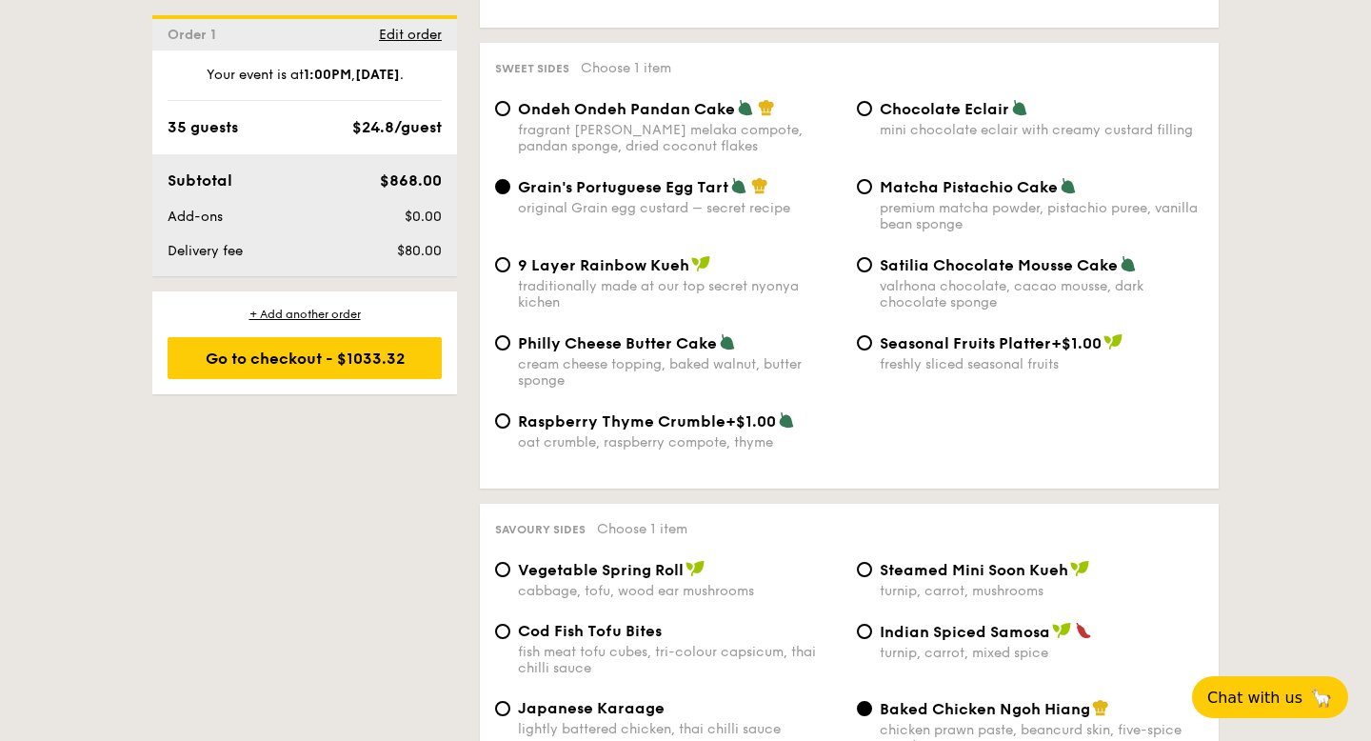
scroll to position [2833, 0]
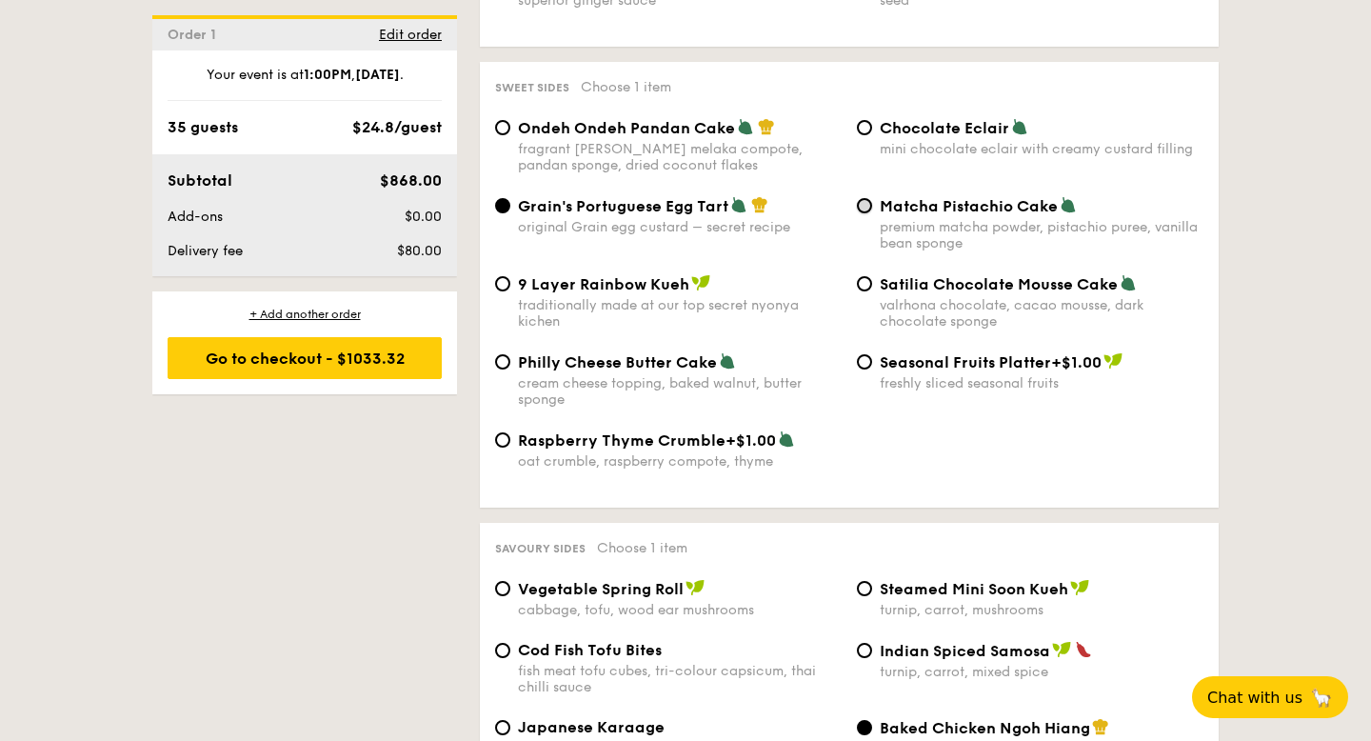
click at [866, 198] on input "Matcha Pistachio Cake premium matcha powder, pistachio puree, vanilla bean spon…" at bounding box center [864, 205] width 15 height 15
radio input "true"
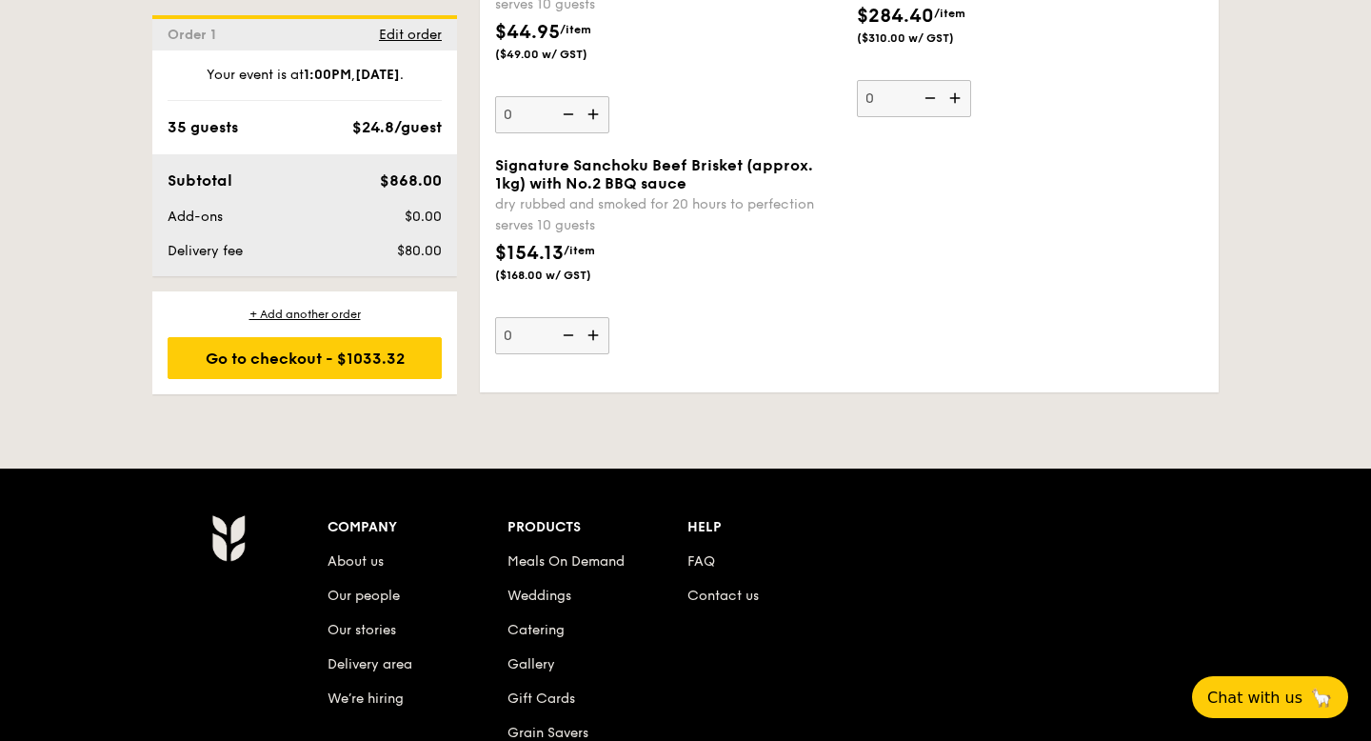
scroll to position [4544, 0]
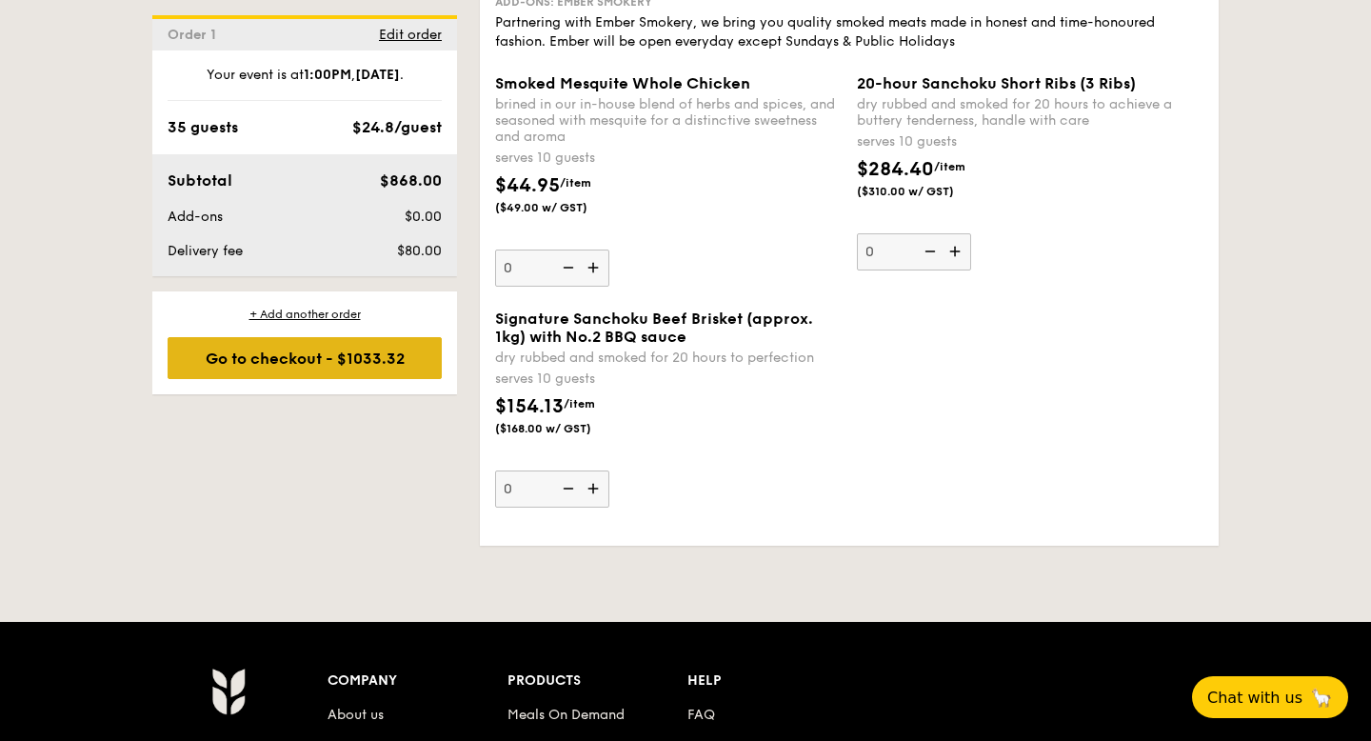
click at [354, 355] on div "Go to checkout - $1033.32" at bounding box center [305, 358] width 274 height 42
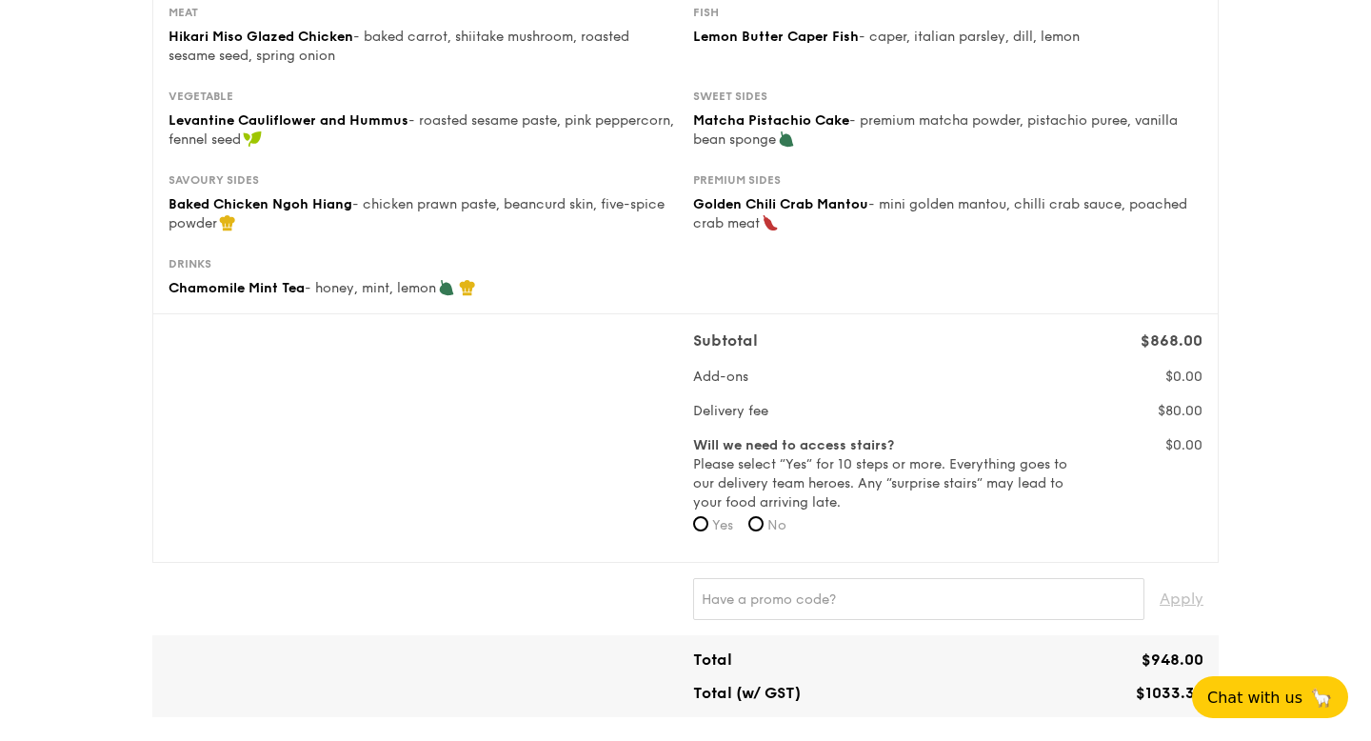
scroll to position [457, 0]
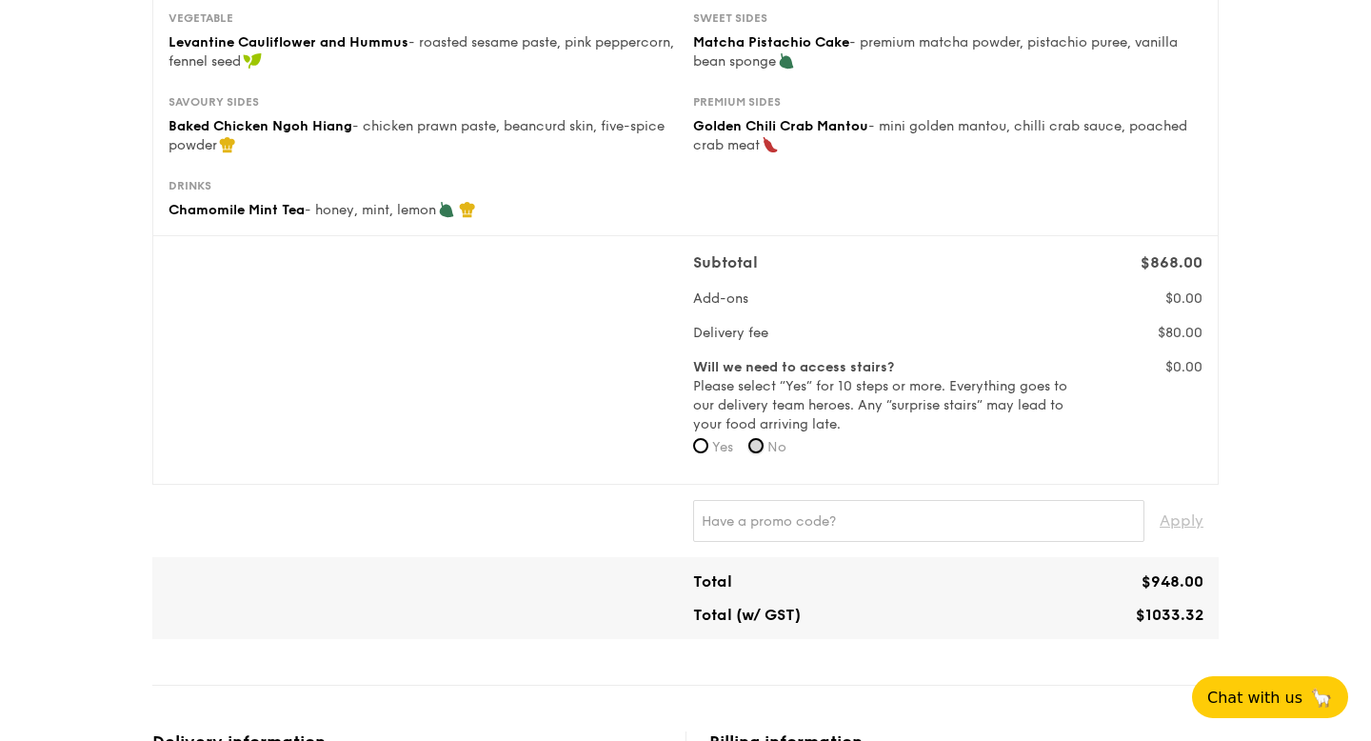
click at [758, 452] on input "No" at bounding box center [755, 445] width 15 height 15
radio input "true"
click at [786, 521] on input "text" at bounding box center [918, 521] width 451 height 42
type input "RF277205"
click at [1189, 519] on span "Apply" at bounding box center [1181, 521] width 44 height 42
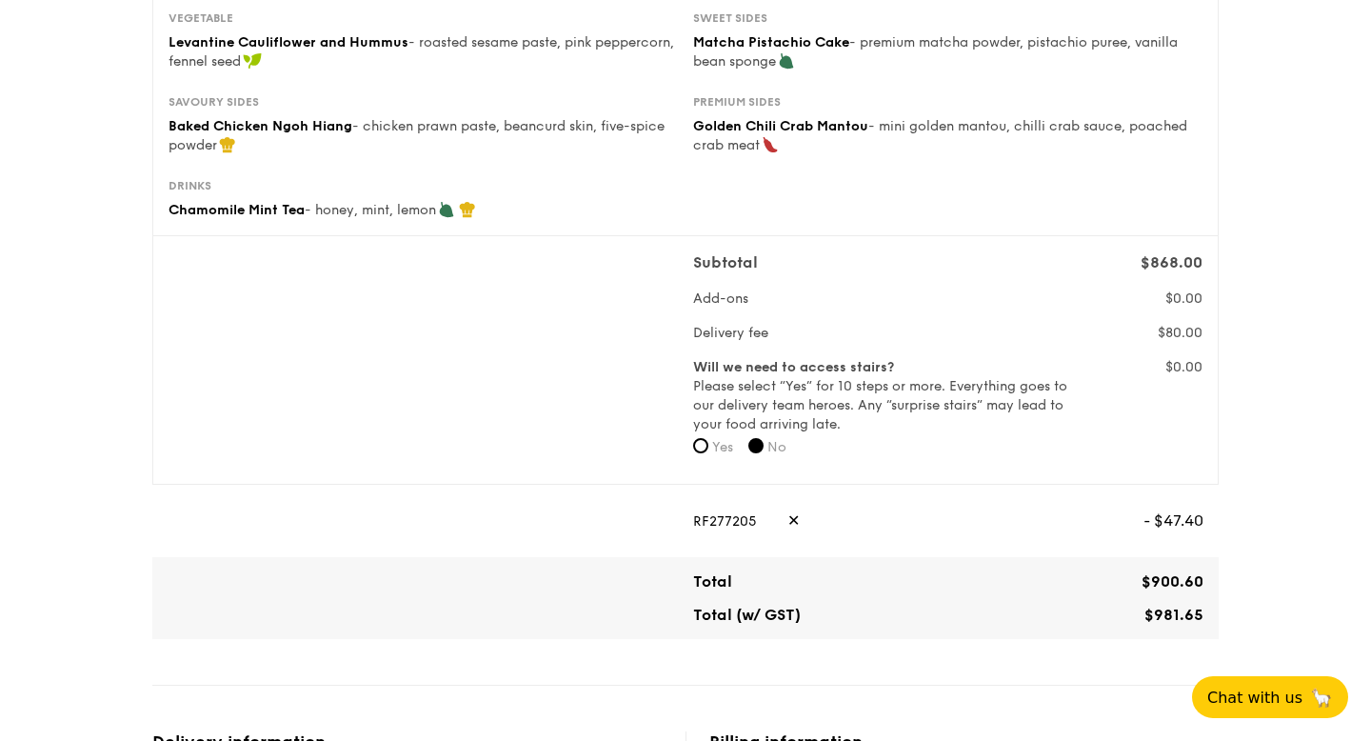
click at [1177, 530] on span "- $47.40" at bounding box center [1173, 521] width 60 height 42
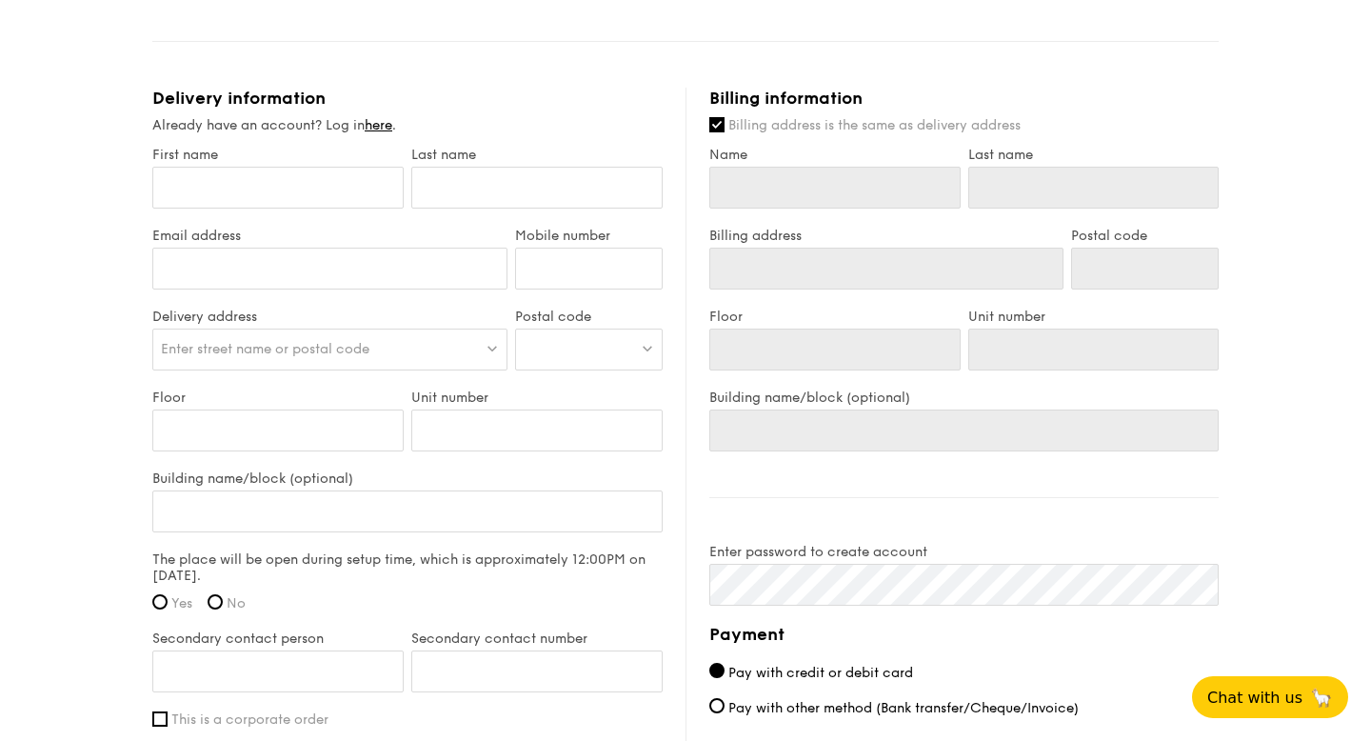
scroll to position [1095, 0]
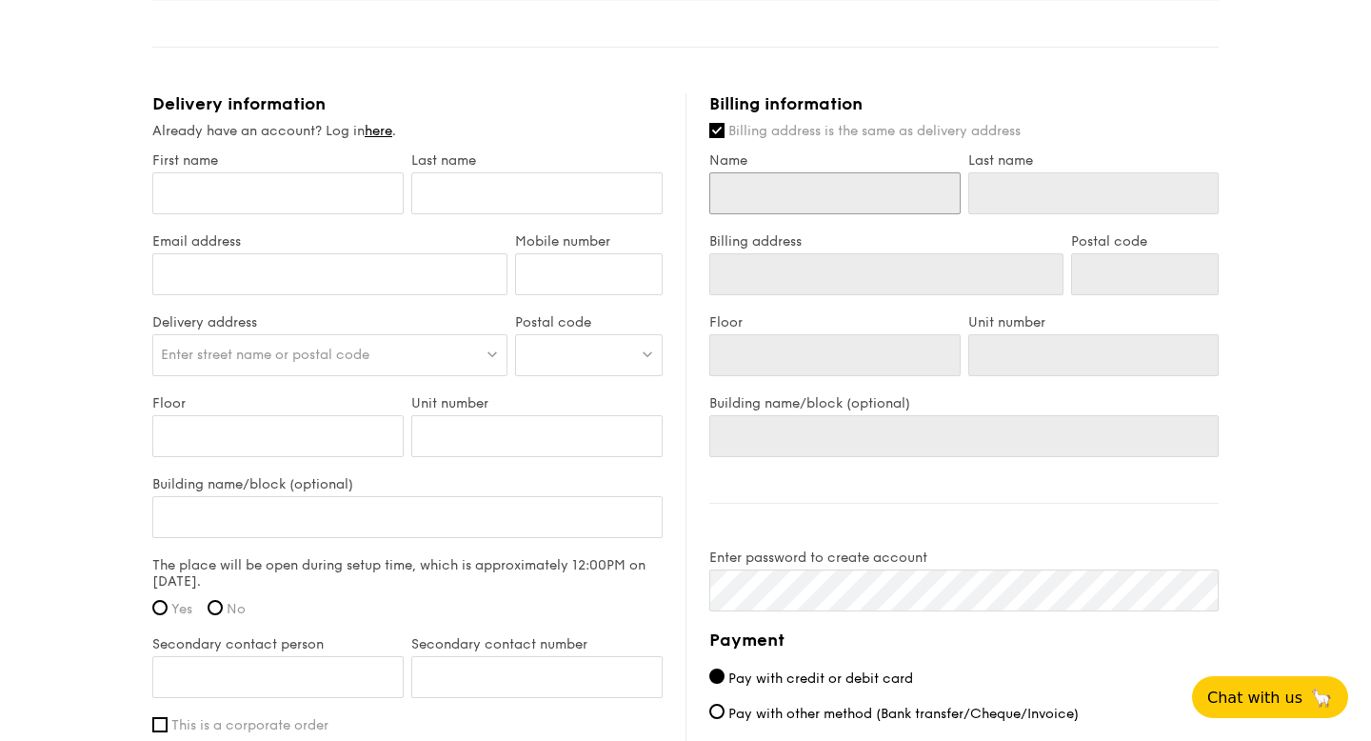
click at [738, 181] on input "Name" at bounding box center [834, 193] width 251 height 42
click at [739, 190] on input "Name" at bounding box center [834, 193] width 251 height 42
click at [206, 184] on input "First name" at bounding box center [277, 193] width 251 height 42
type input "L"
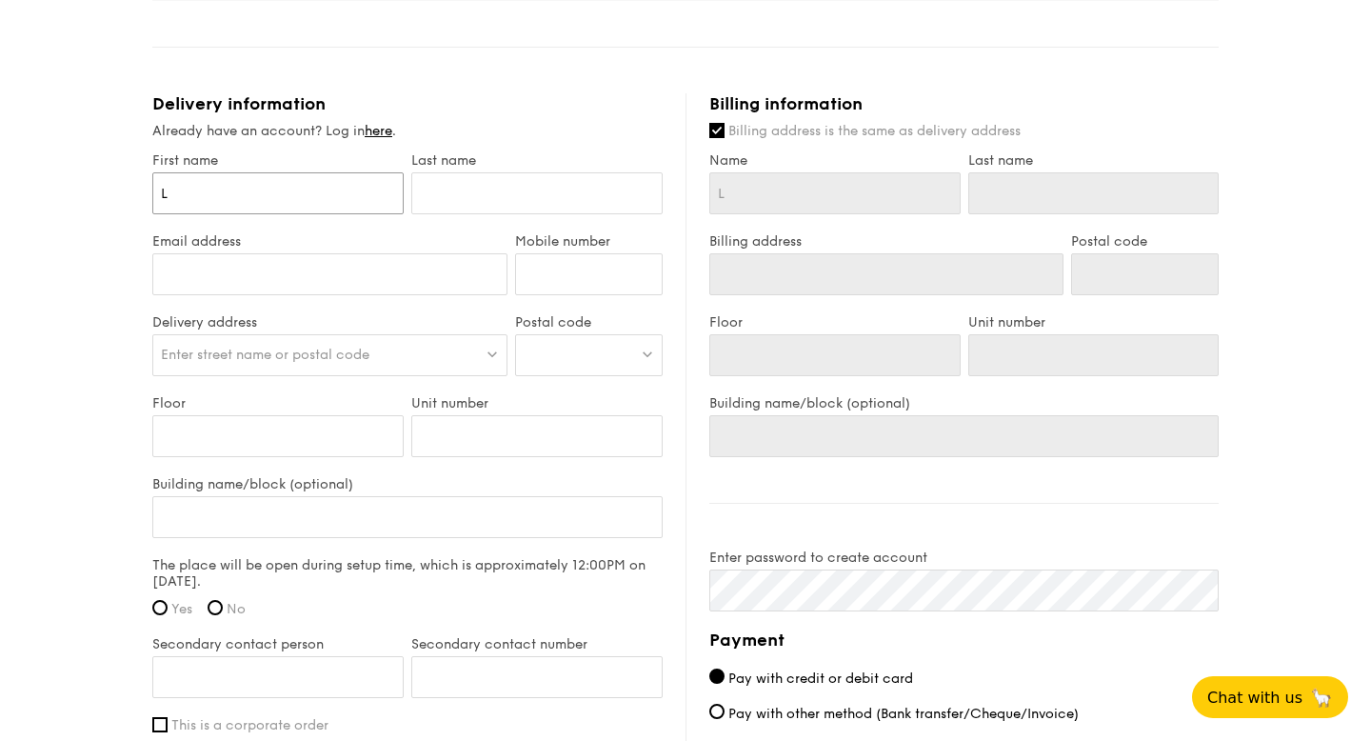
type input "Le"
type input "[PERSON_NAME]"
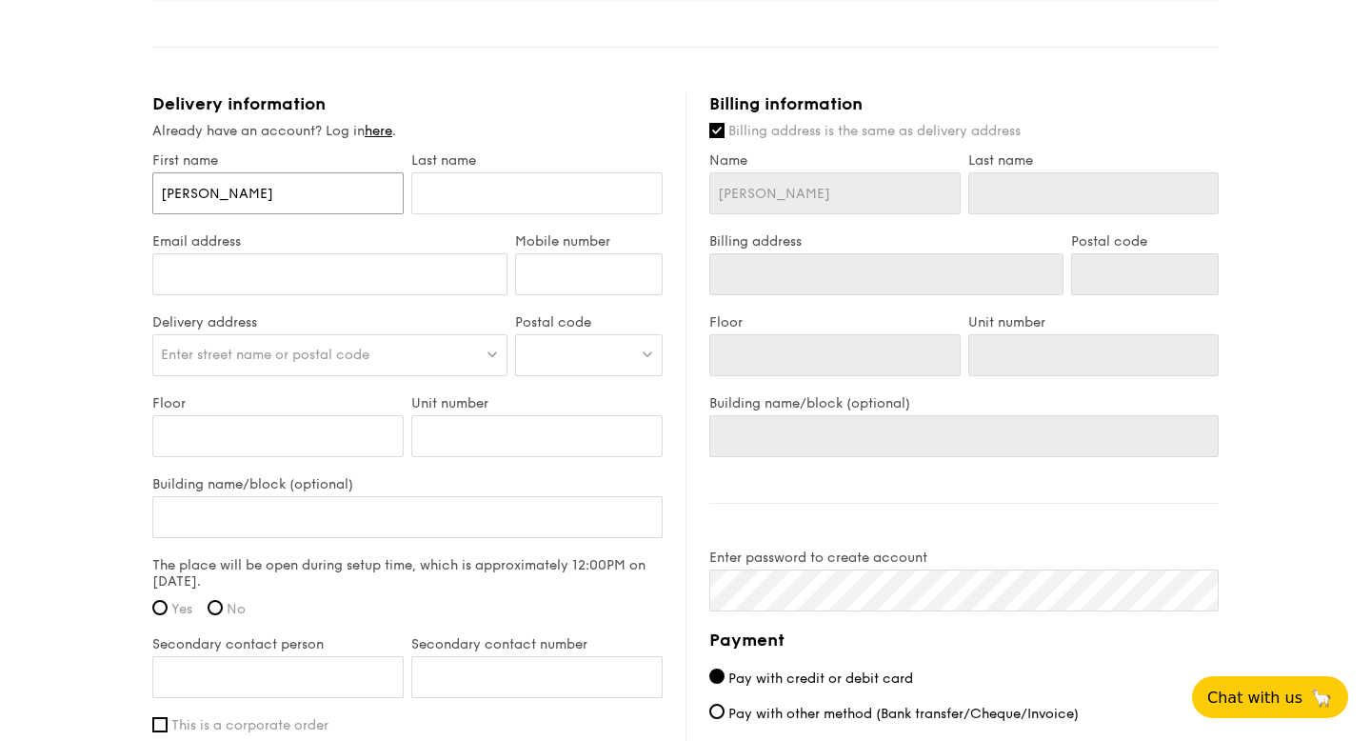
type input "[PERSON_NAME]"
type input "Leonar"
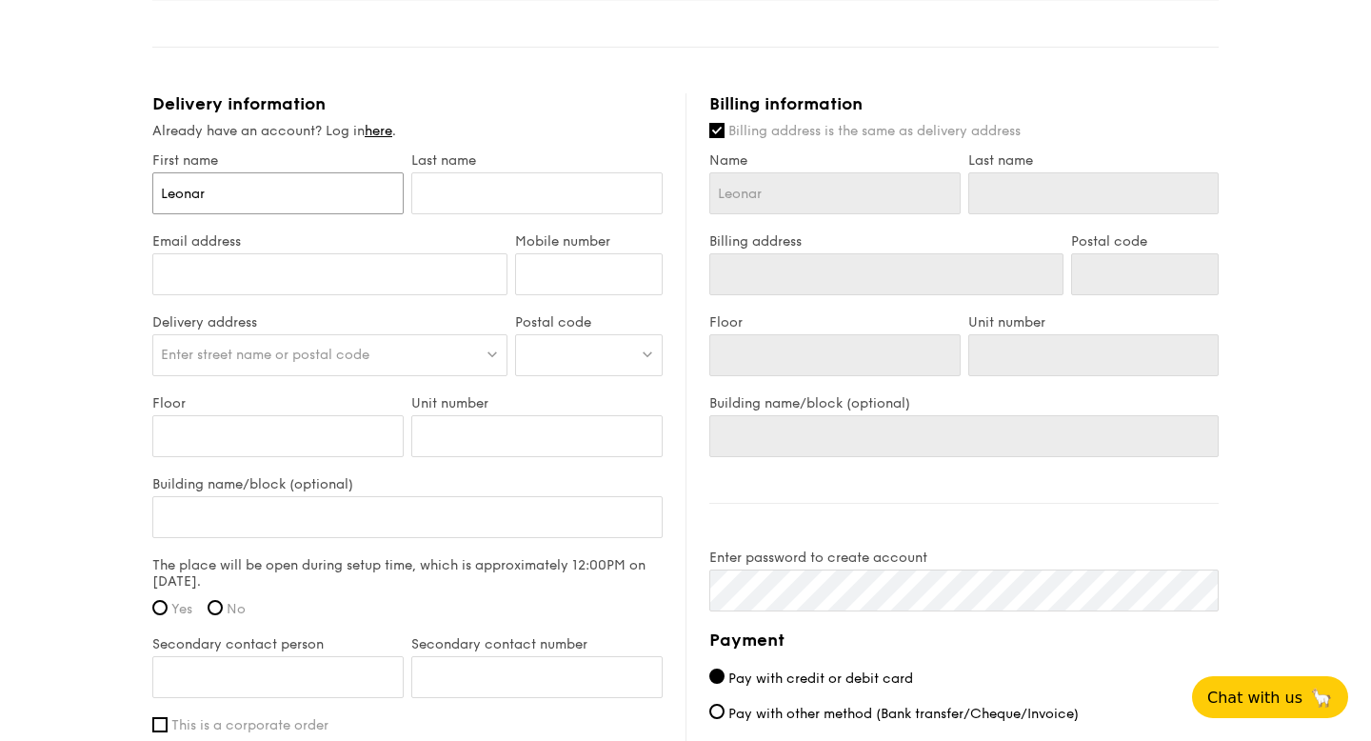
type input "[PERSON_NAME]"
type input "V"
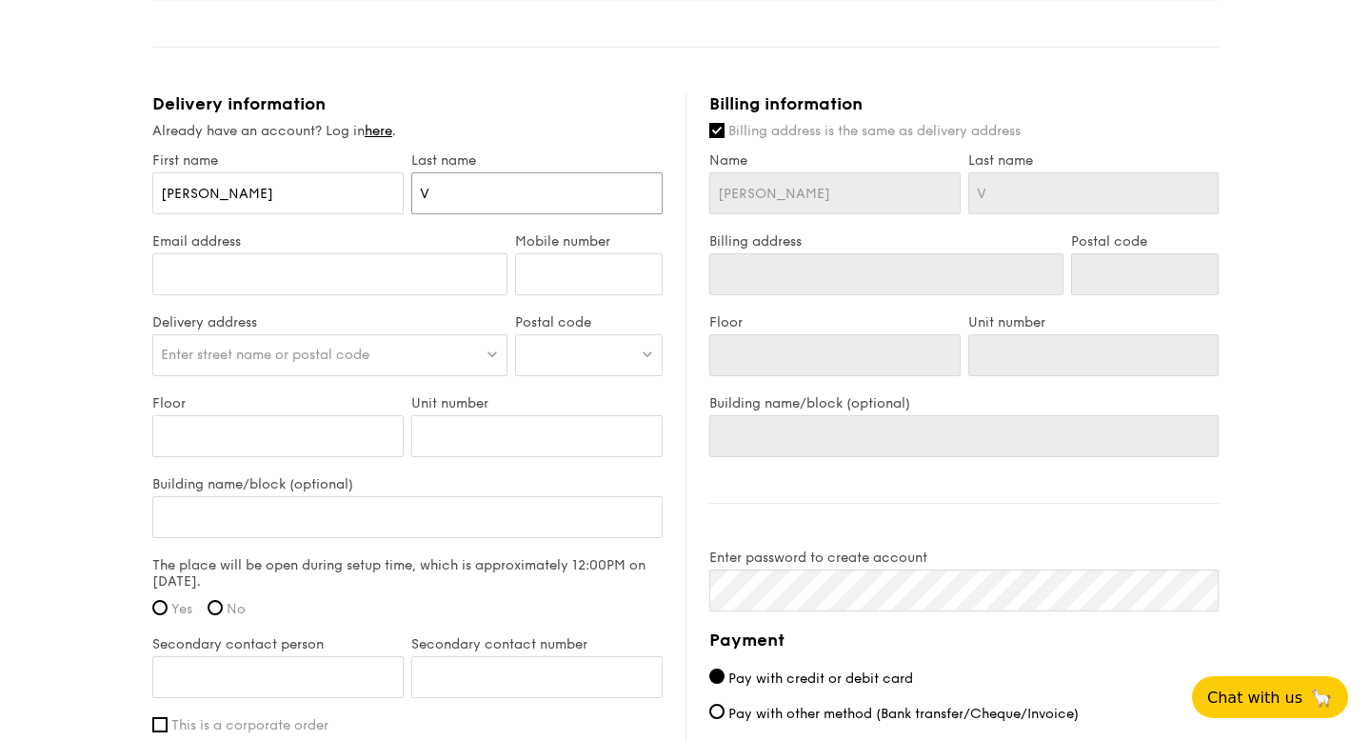
type input "Vh"
type input "V"
type input "C"
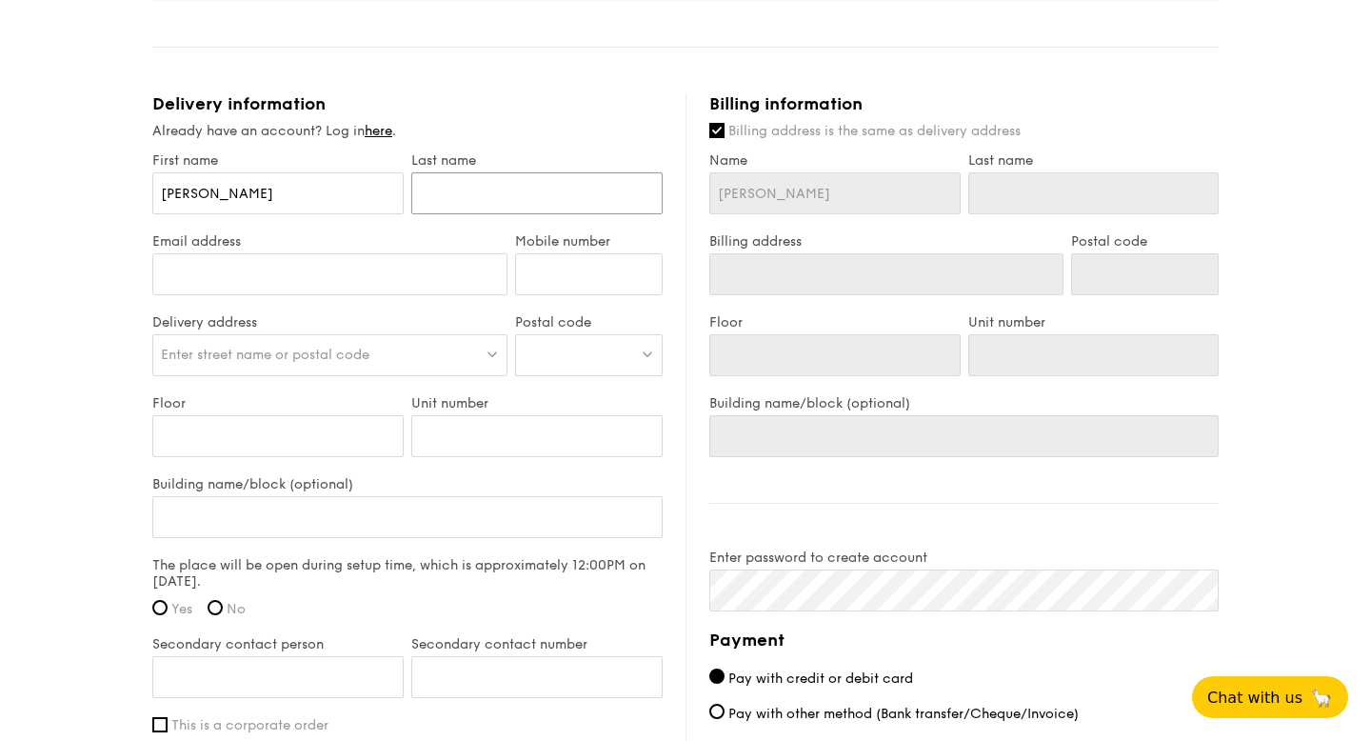
type input "C"
type input "Ch"
type input "Cho"
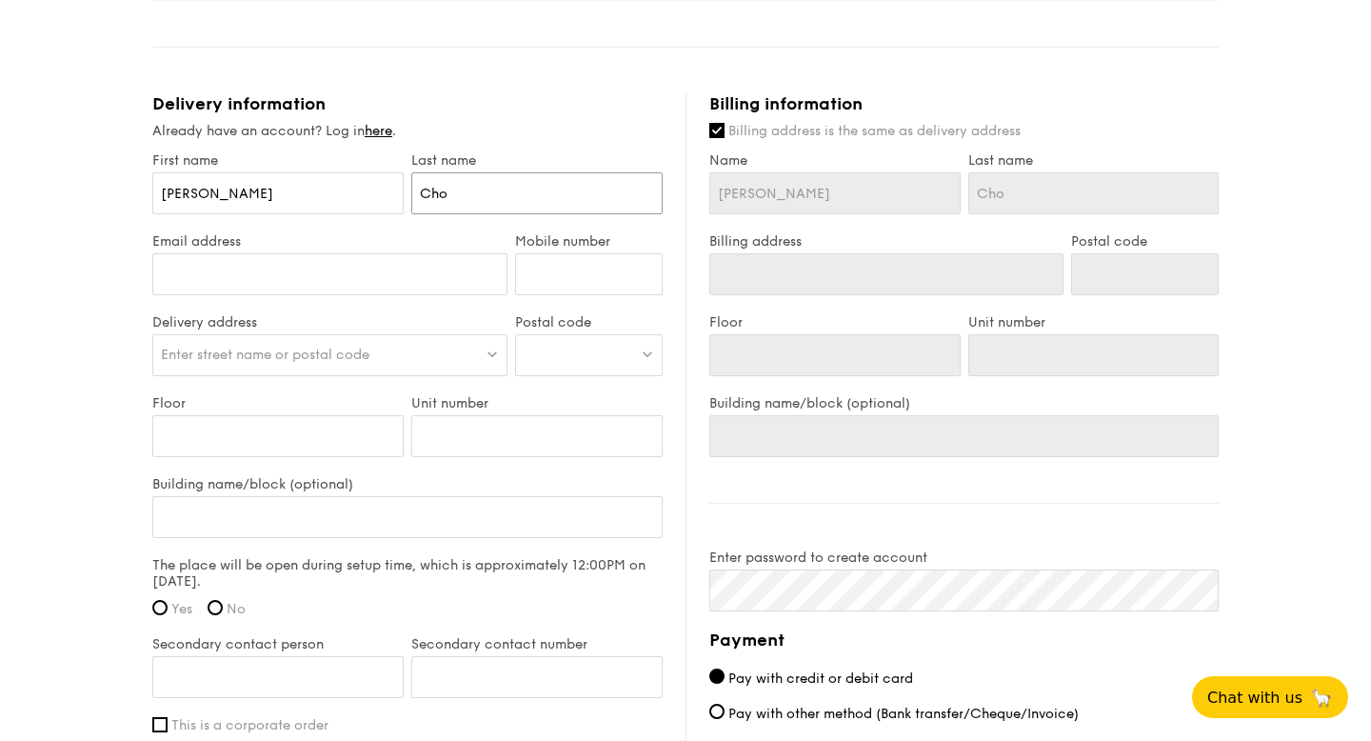
type input "Chon"
type input "[PERSON_NAME]"
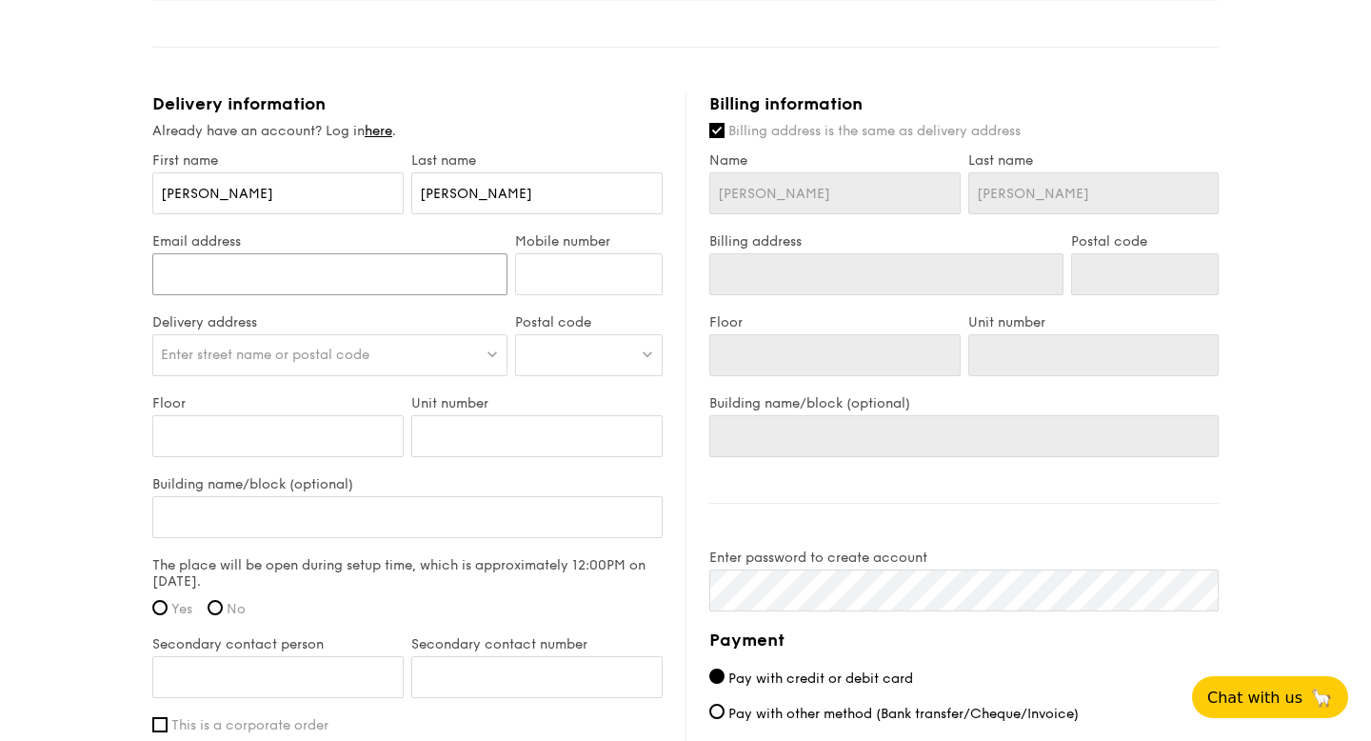
click at [259, 265] on input "Email address" at bounding box center [329, 274] width 355 height 42
type input "[EMAIL_ADDRESS][DOMAIN_NAME]"
type input "98736332"
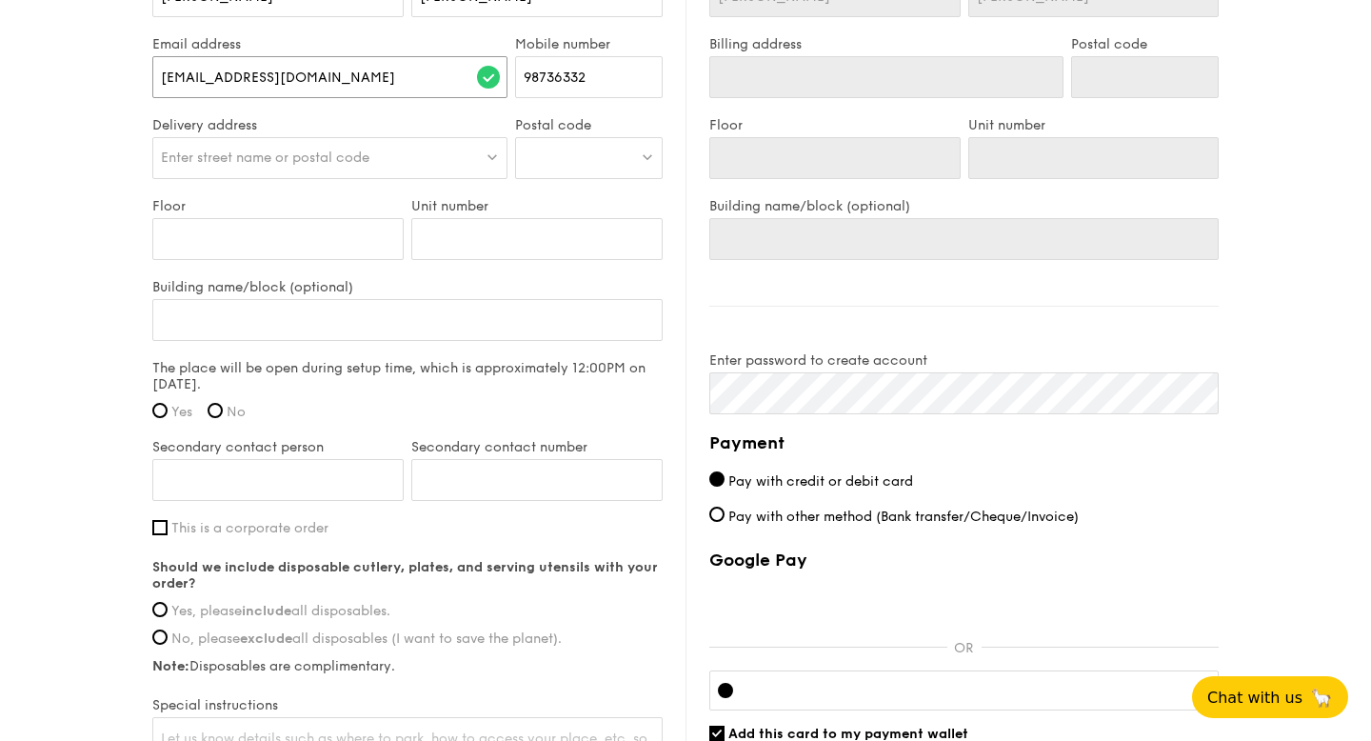
scroll to position [1293, 0]
click at [254, 154] on span "Enter street name or postal code" at bounding box center [265, 157] width 208 height 16
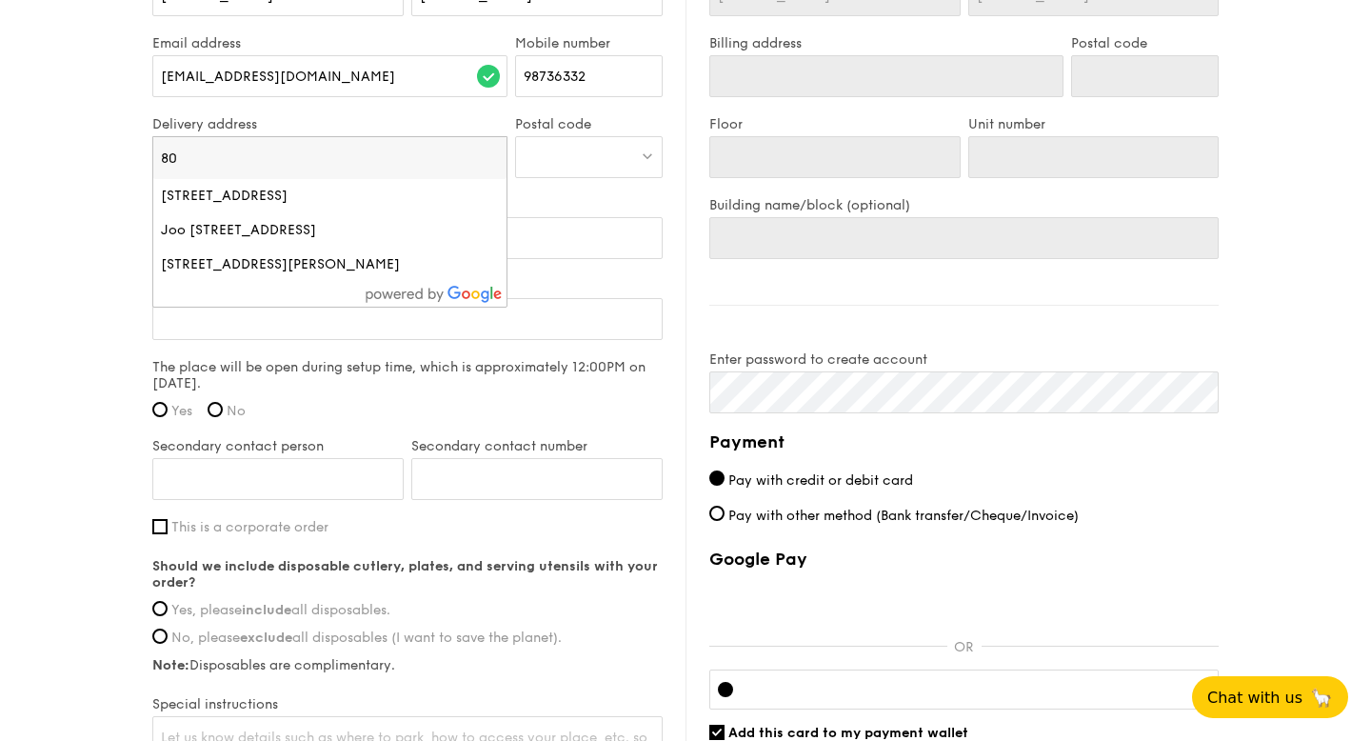
type input "8"
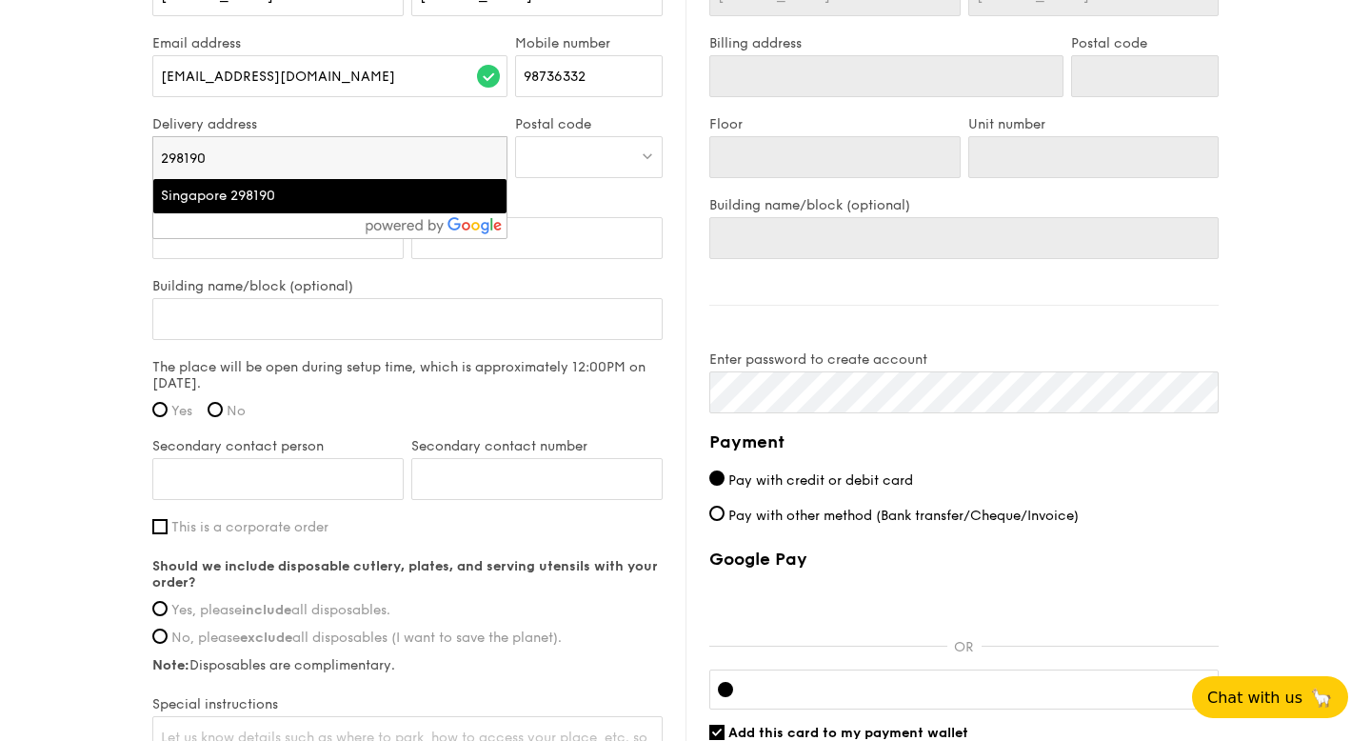
type input "298190"
click at [295, 196] on div "Singapore 298190" at bounding box center [287, 196] width 253 height 19
type input "[STREET_ADDRESS]"
type input "298190"
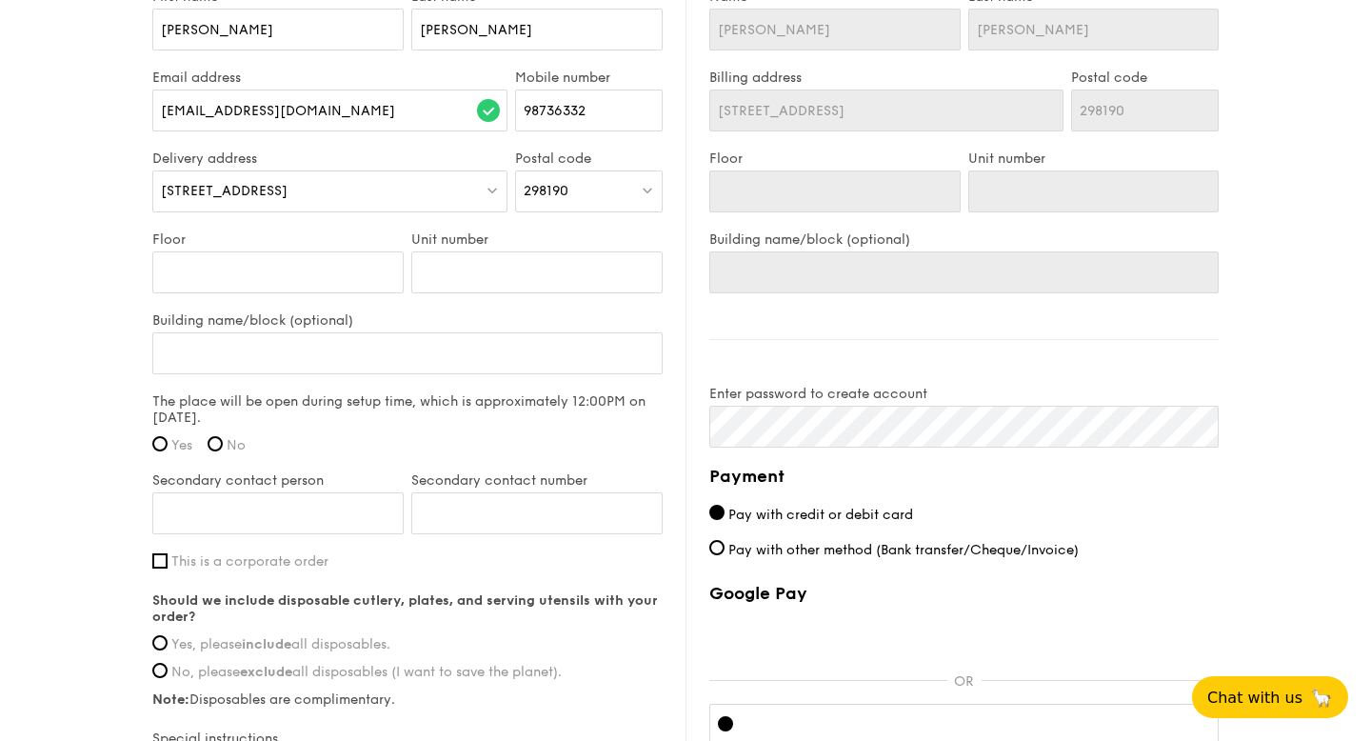
scroll to position [1289, 0]
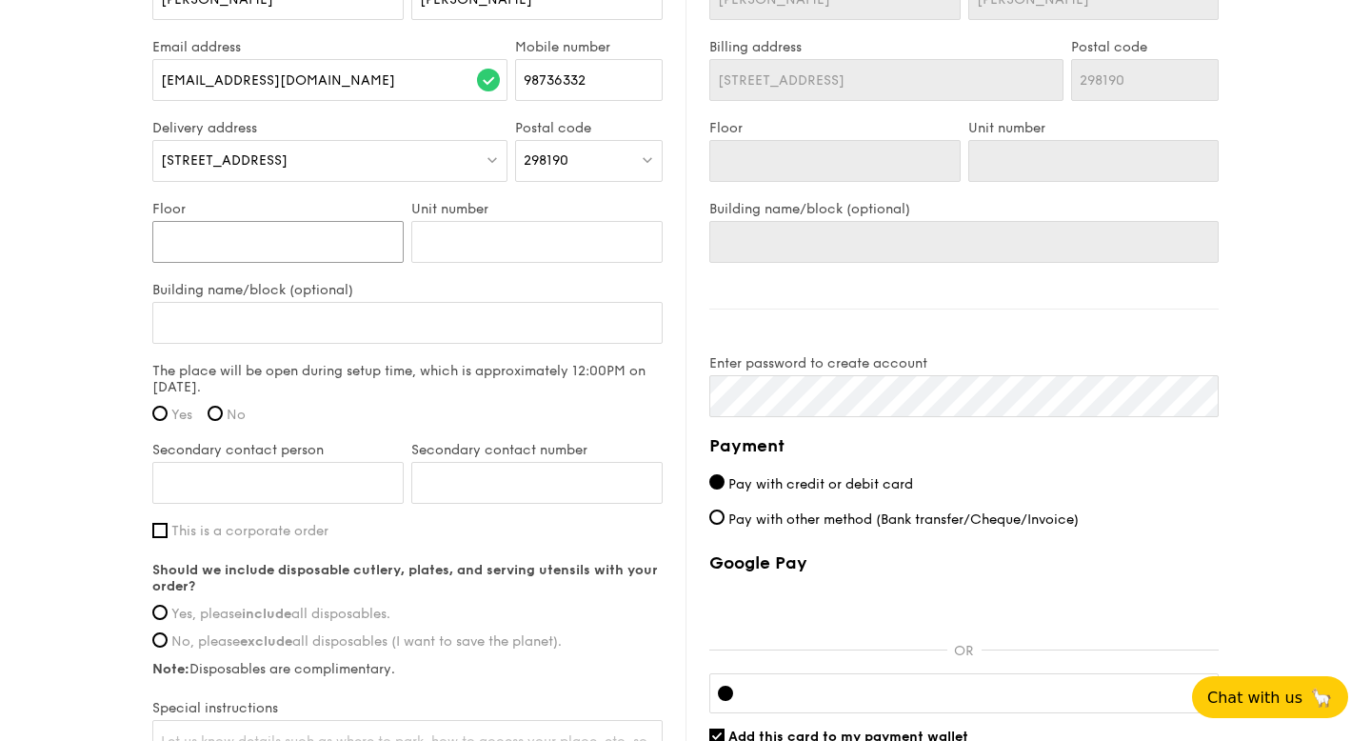
click at [295, 240] on input "Floor" at bounding box center [277, 242] width 251 height 42
type input "2"
click at [291, 318] on input "Building name/block (optional)" at bounding box center [407, 323] width 510 height 42
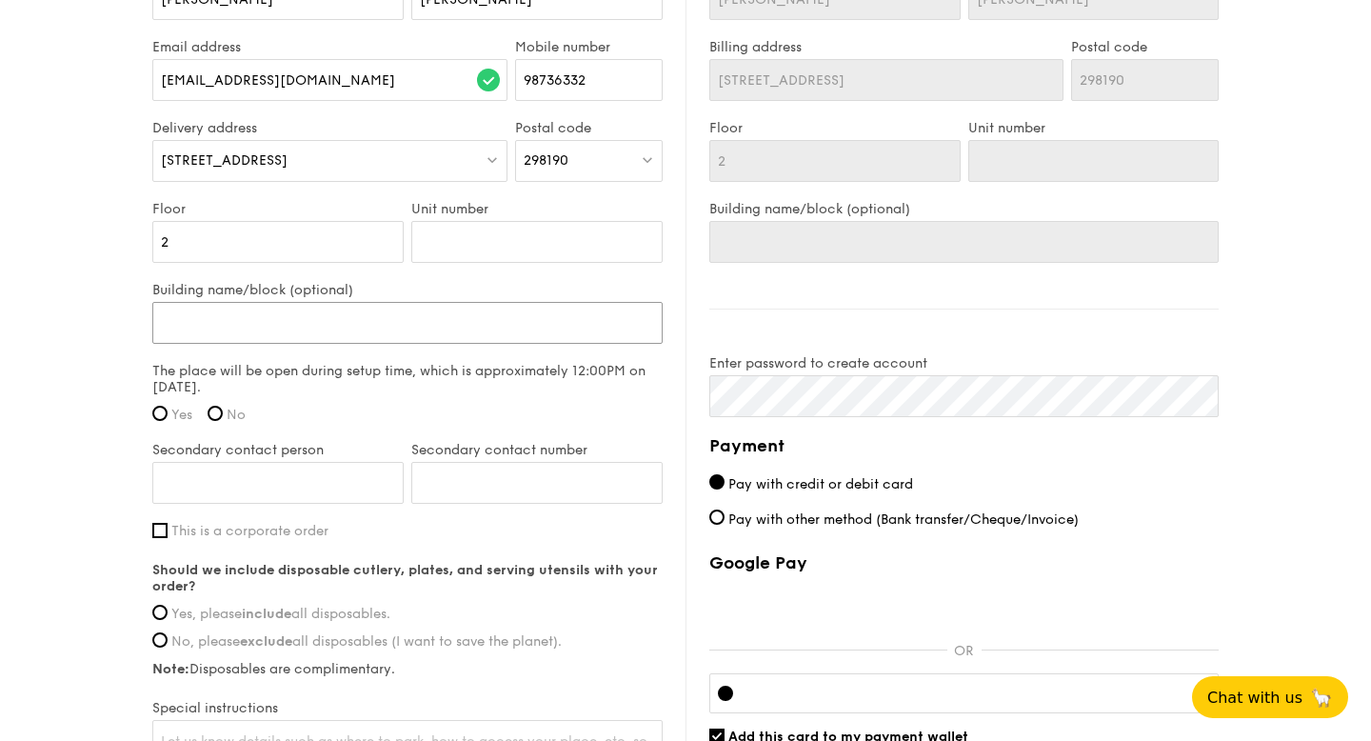
type input "F"
type input "Fu"
type input "Fun"
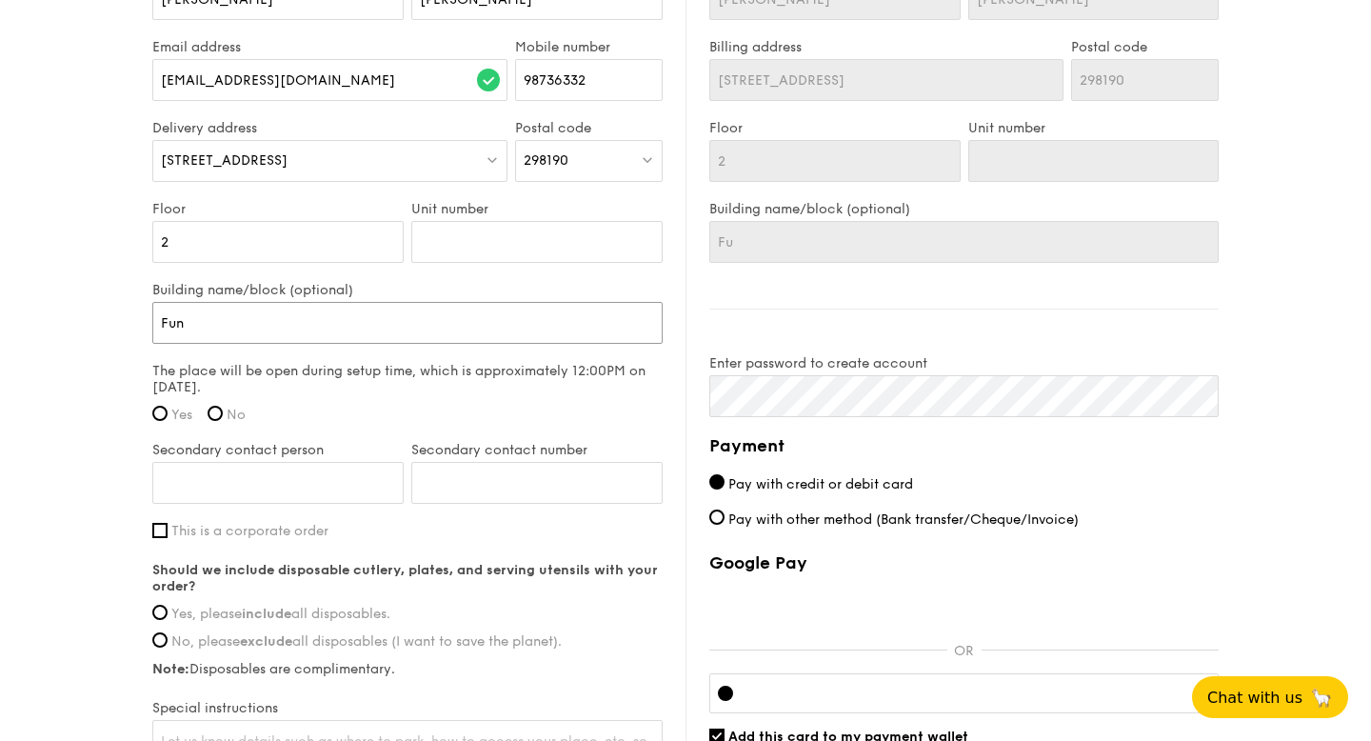
type input "Fun"
type input "Func"
type input "Functi"
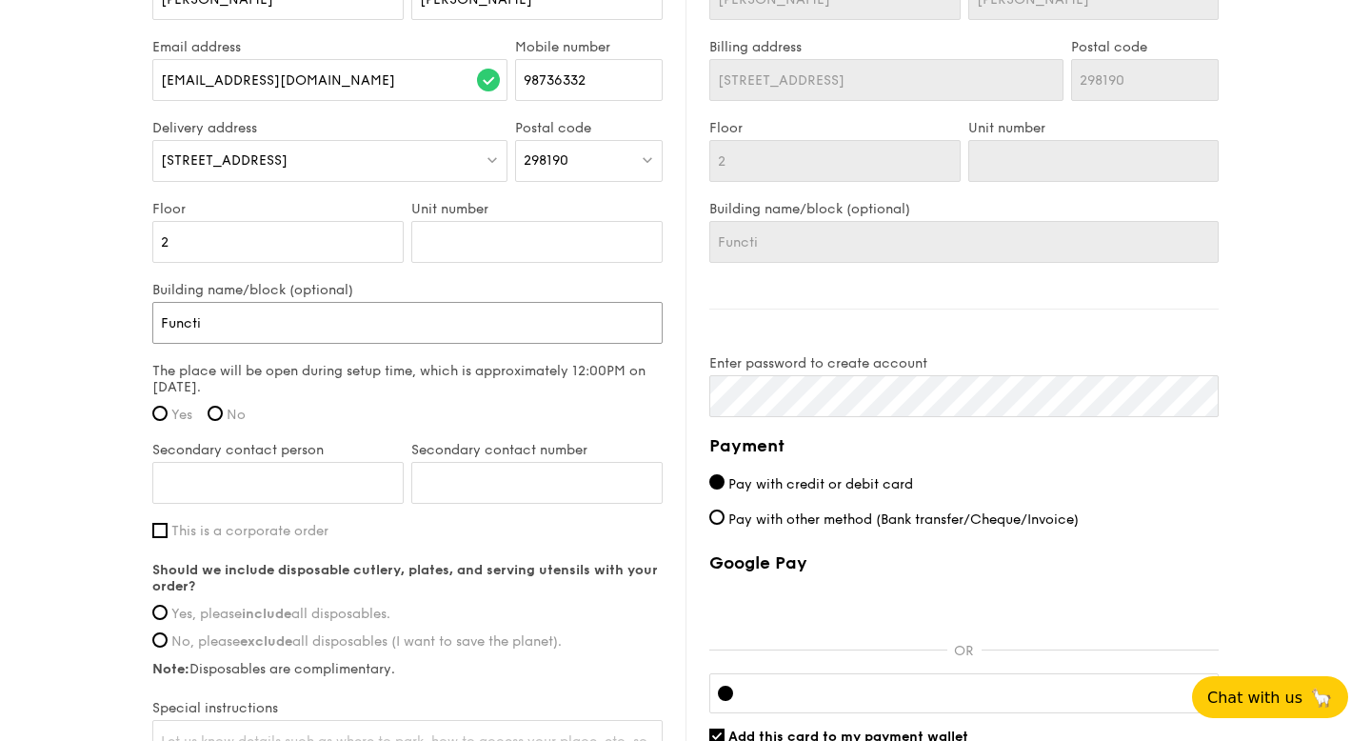
type input "Functio"
type input "Function"
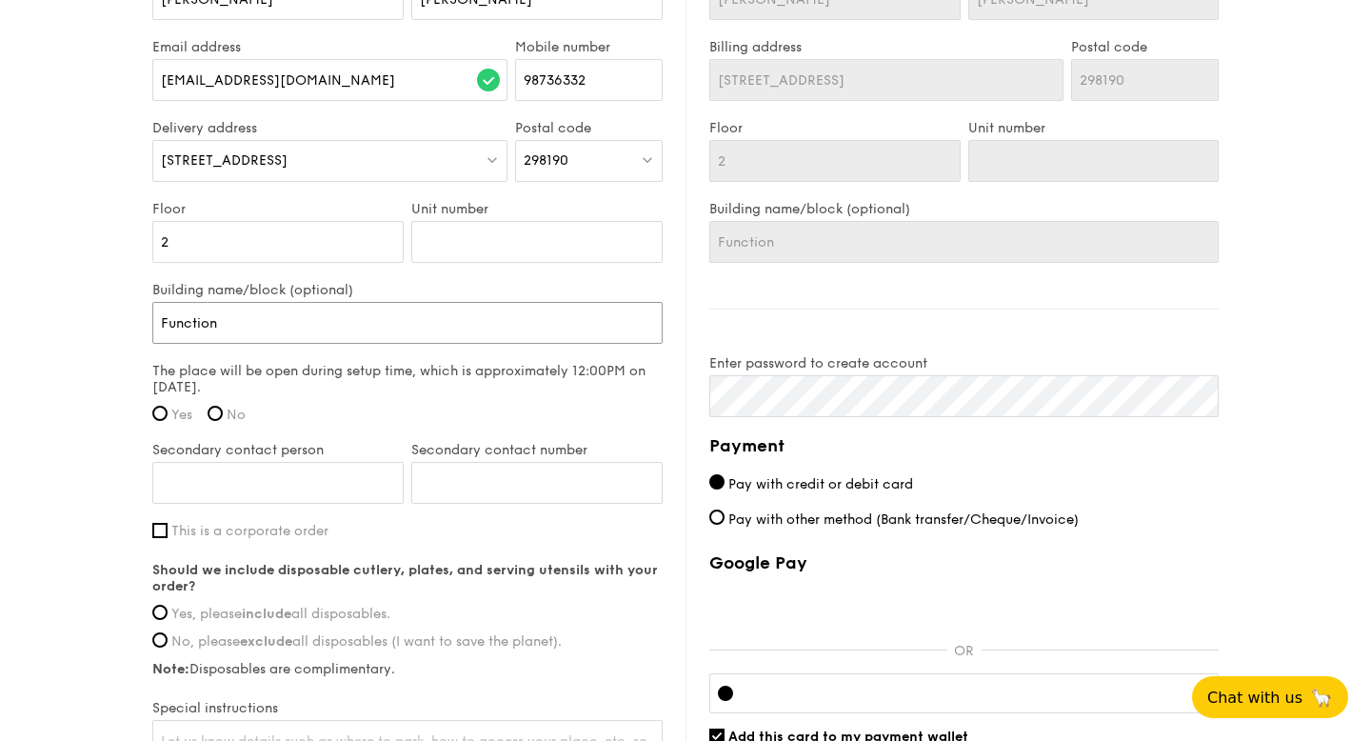
type input "Function"
type input "Function R"
type input "Function Ro"
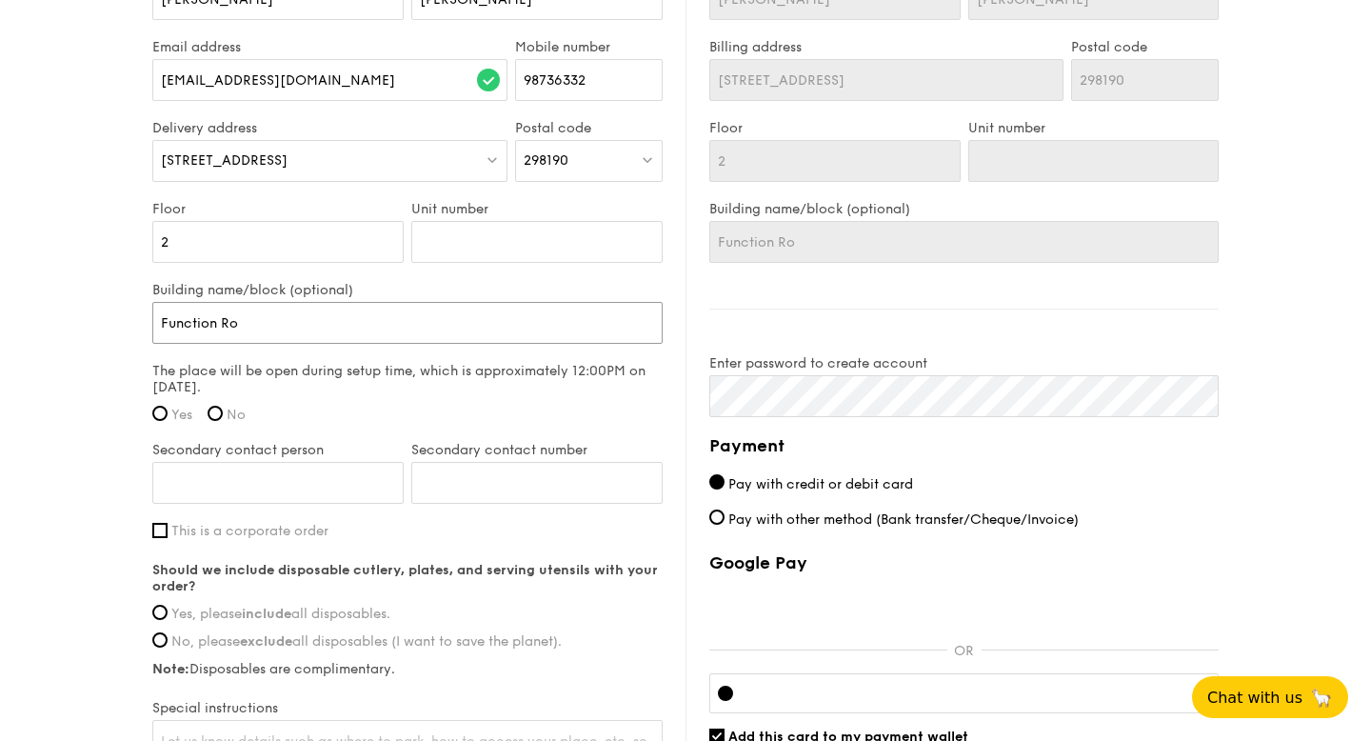
type input "Function Roo"
type input "Function Room"
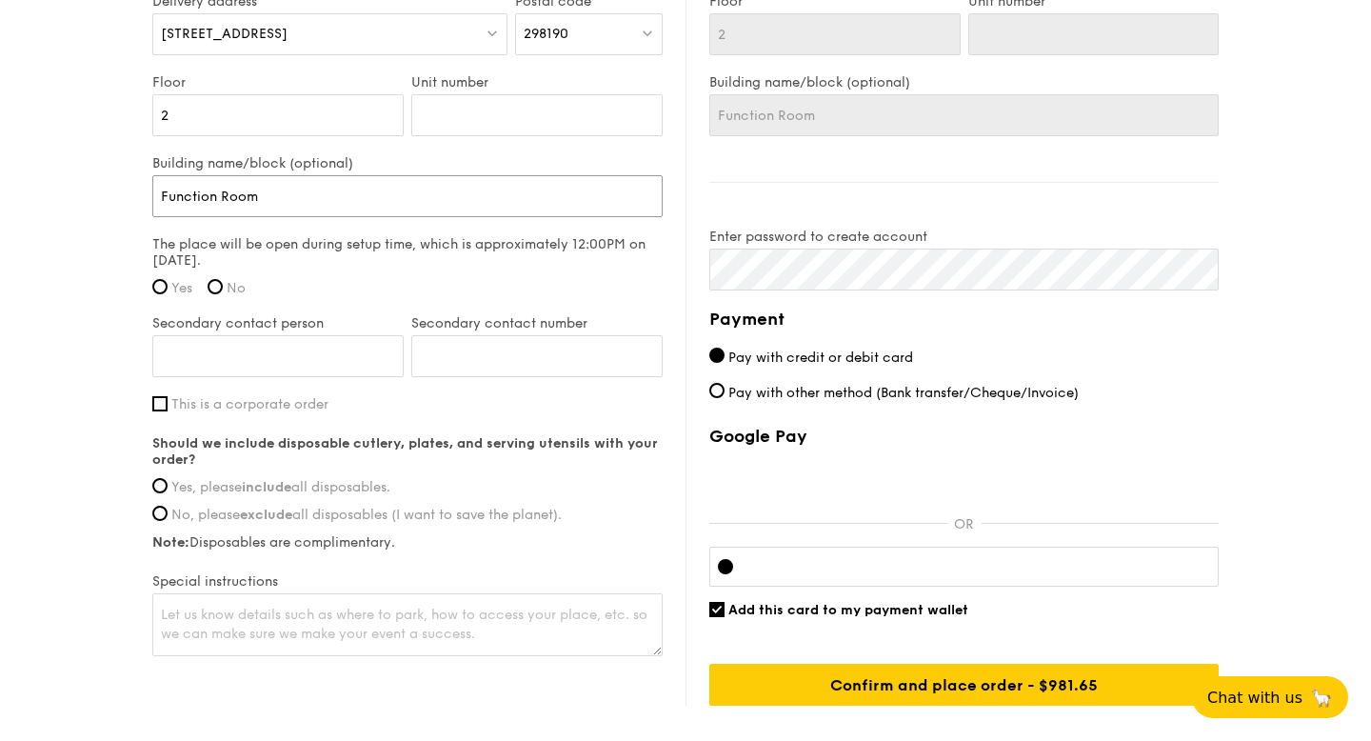
scroll to position [1415, 0]
type input "Function Room"
click at [214, 286] on input "No" at bounding box center [215, 287] width 15 height 15
radio input "true"
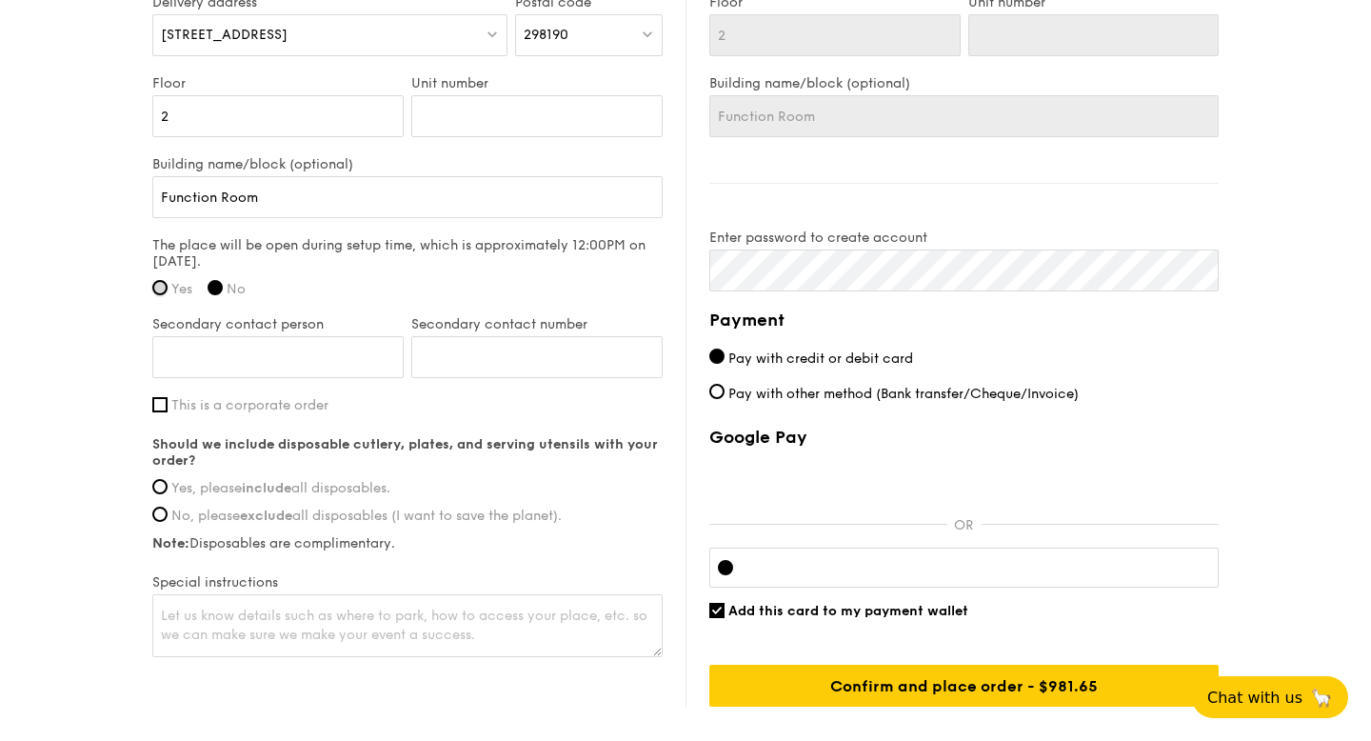
click at [155, 287] on input "Yes" at bounding box center [159, 287] width 15 height 15
radio input "true"
click at [206, 352] on input "Secondary contact person" at bounding box center [277, 357] width 251 height 42
type input "[PERSON_NAME]"
click at [429, 366] on input "Secondary contact number" at bounding box center [536, 357] width 251 height 42
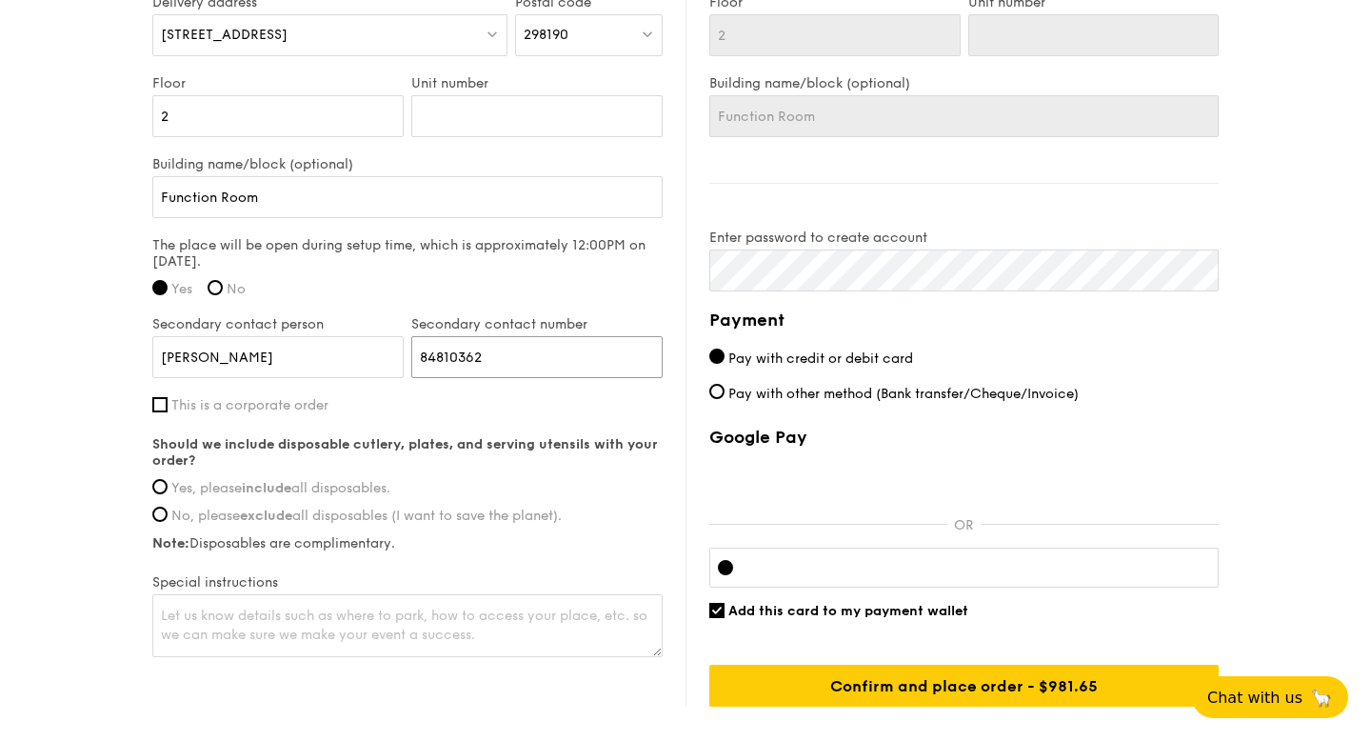
type input "84810362"
click at [212, 294] on label "No" at bounding box center [227, 289] width 38 height 16
click at [212, 294] on input "No" at bounding box center [215, 287] width 15 height 15
radio input "true"
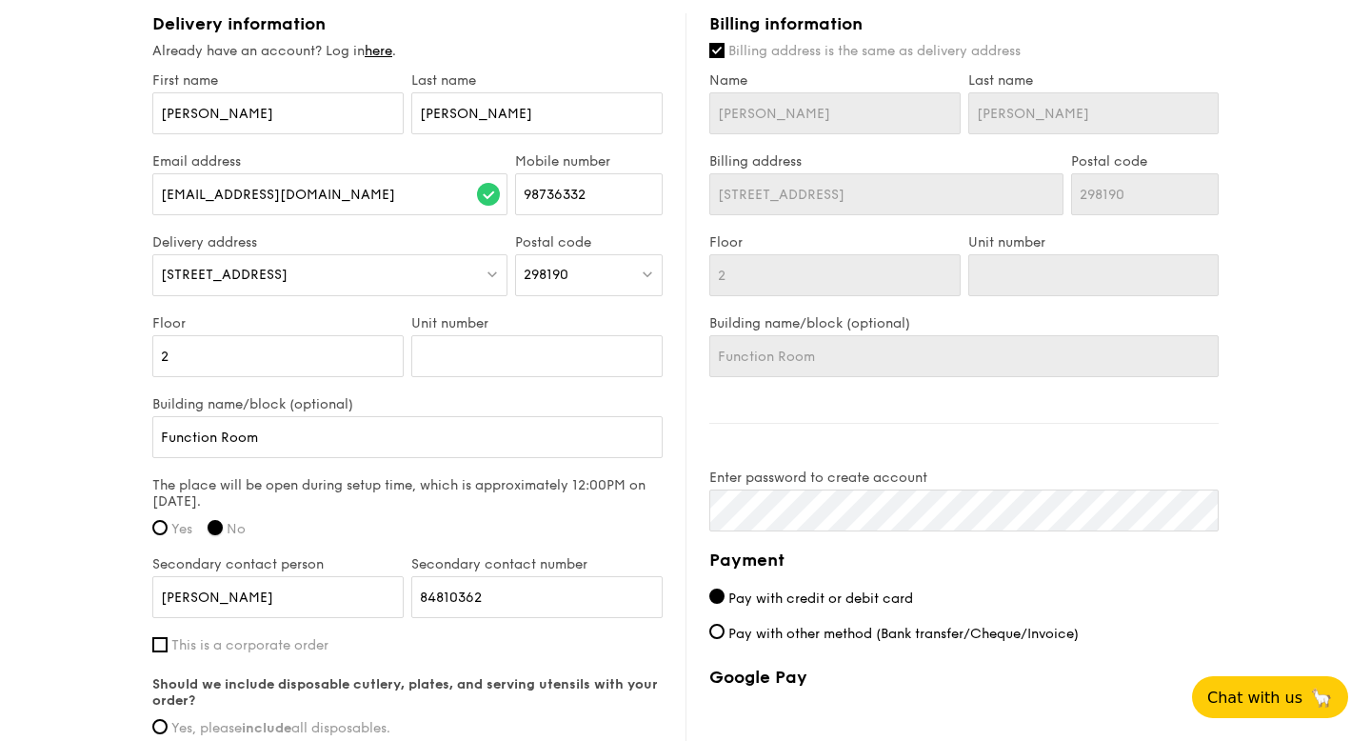
scroll to position [1531, 0]
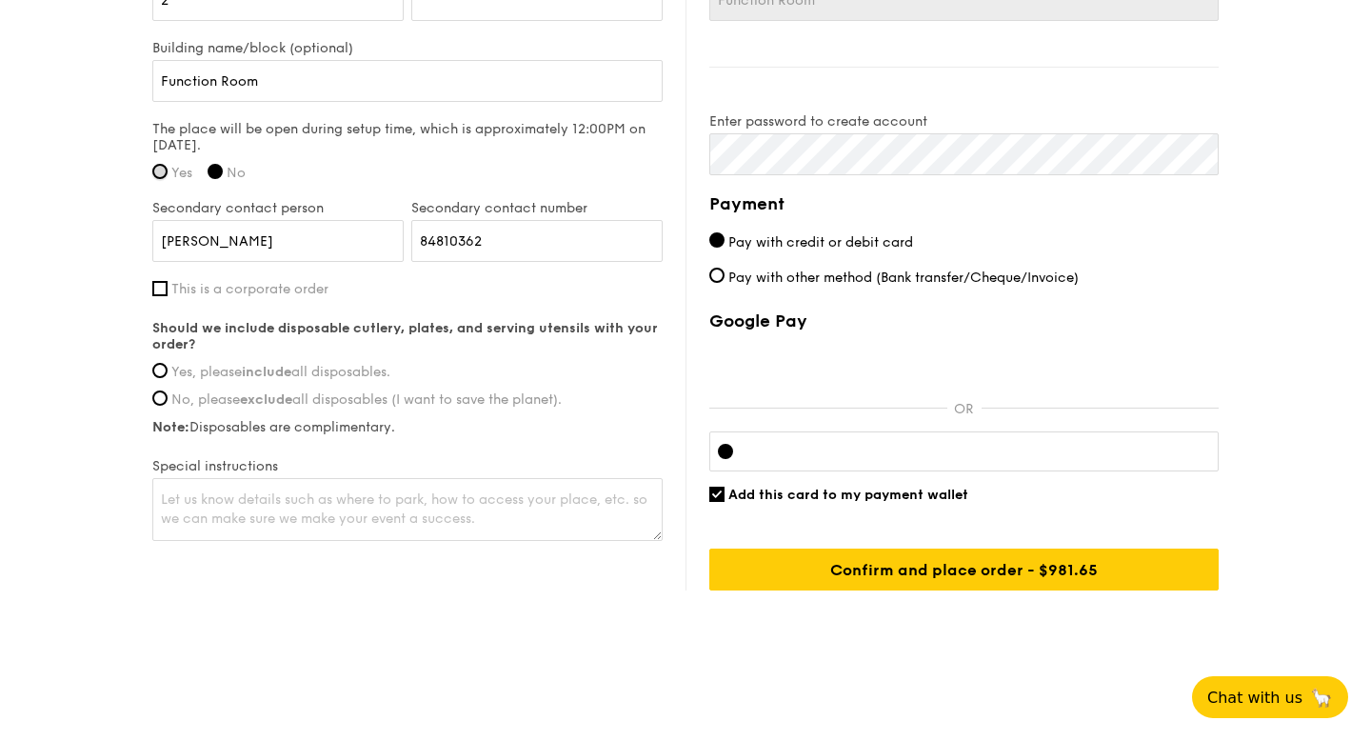
click at [153, 167] on input "Yes" at bounding box center [159, 171] width 15 height 15
radio input "true"
click at [160, 370] on input "Yes, please include all disposables." at bounding box center [159, 370] width 15 height 15
radio input "true"
click at [175, 509] on textarea at bounding box center [407, 509] width 510 height 63
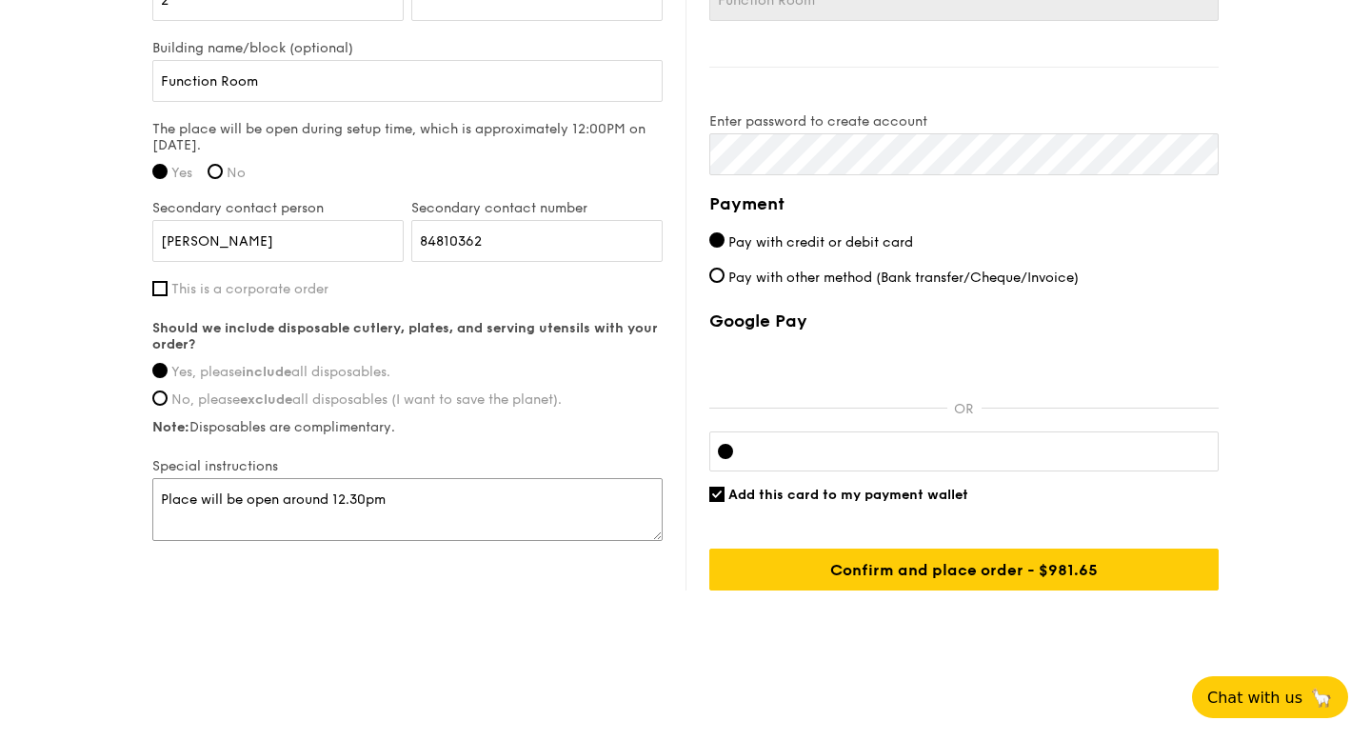
type textarea "Place will be open around 12.30pm"
click at [722, 494] on input "Add this card to my payment wallet" at bounding box center [716, 493] width 15 height 15
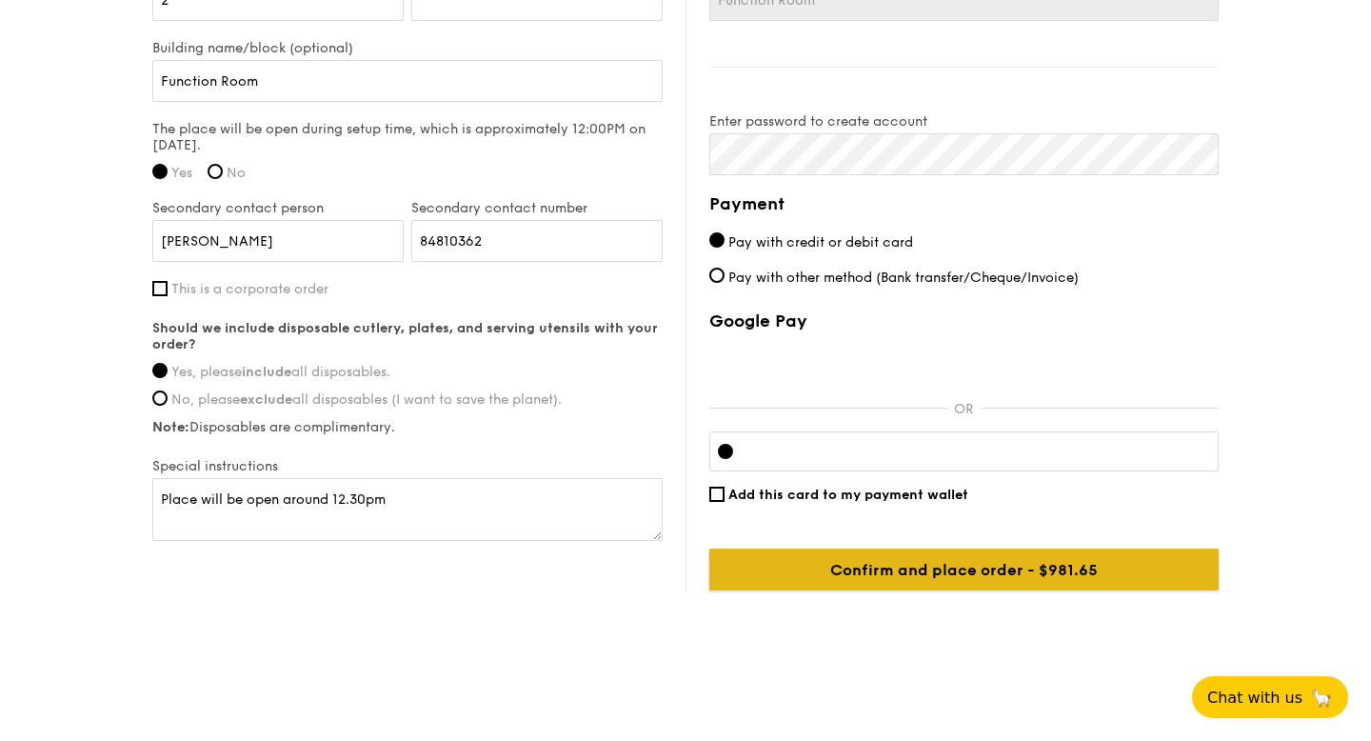
click at [862, 551] on input "Confirm and place order - $1033.32" at bounding box center [963, 569] width 509 height 42
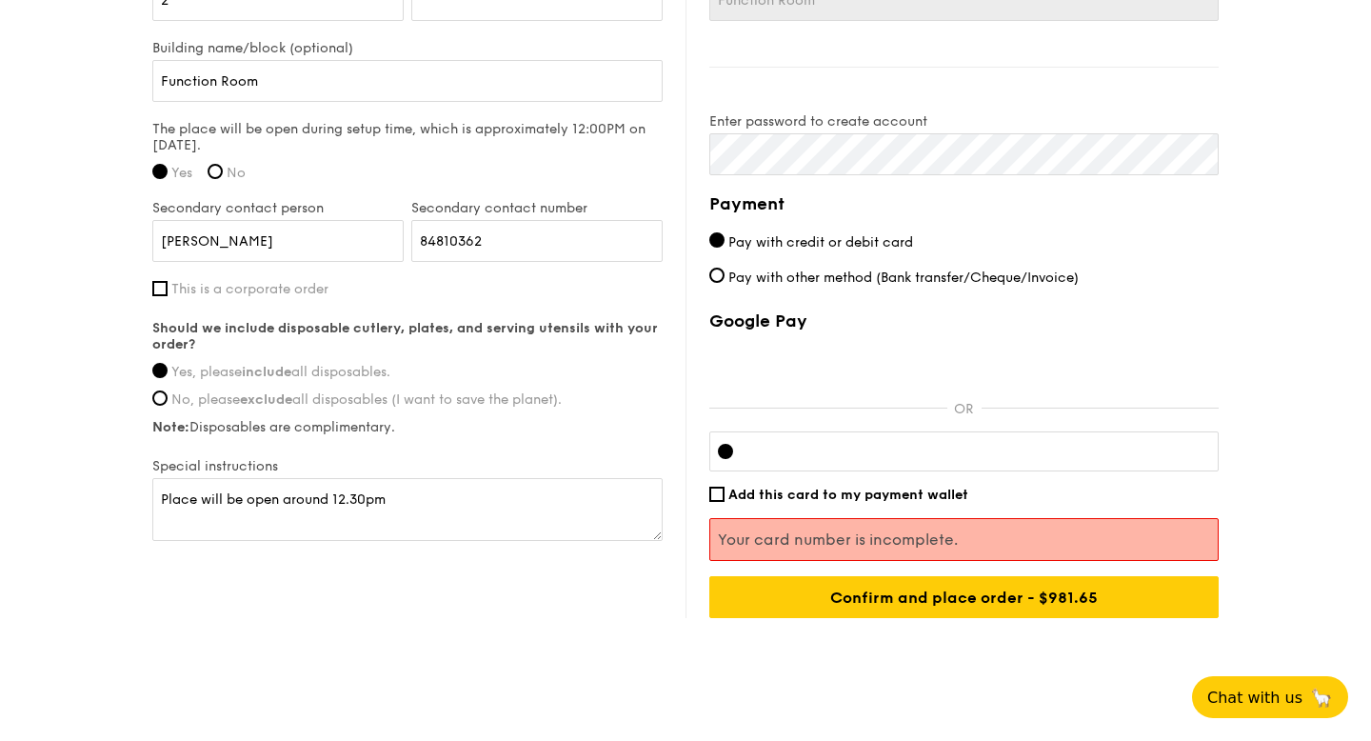
click at [617, 578] on div "Delivery information Already have an account? Log in here . First name [PERSON_…" at bounding box center [685, 137] width 1066 height 961
click at [717, 492] on input "Add this card to my payment wallet" at bounding box center [716, 493] width 15 height 15
checkbox input "false"
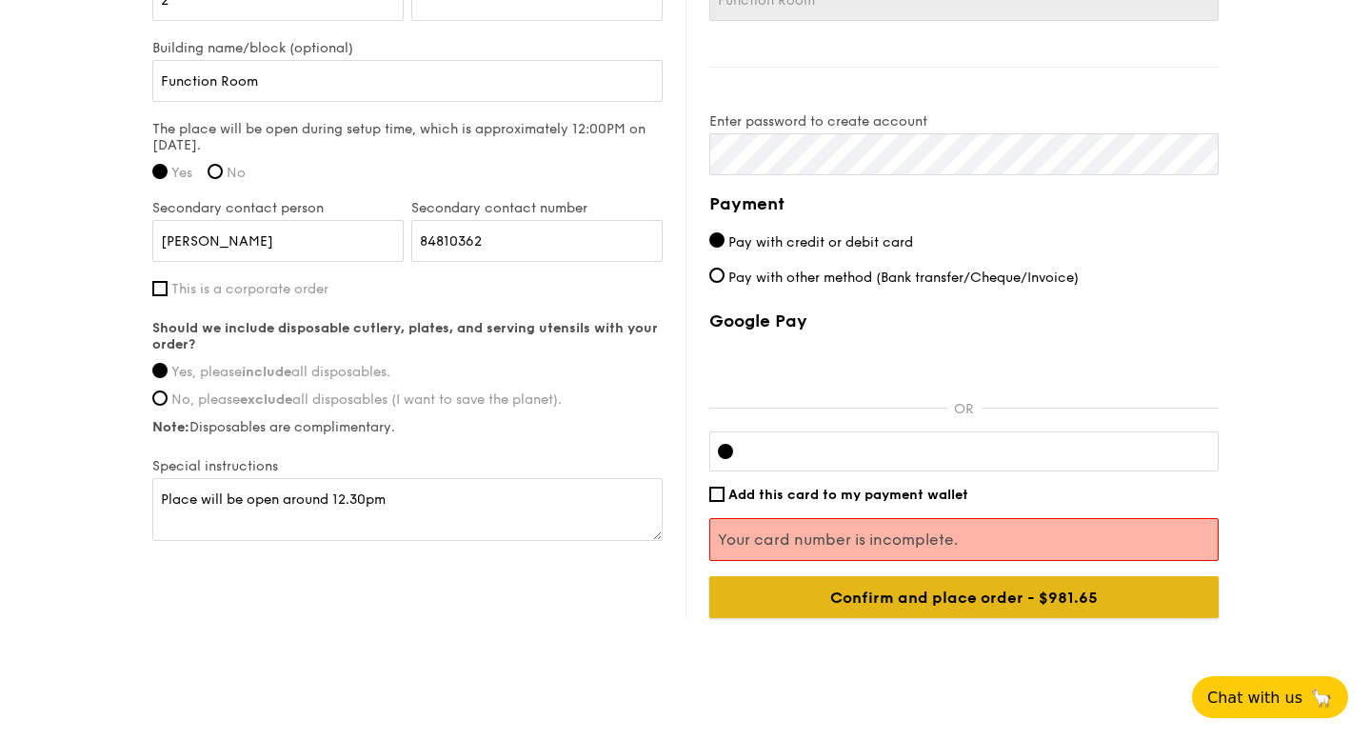
click at [904, 595] on input "Confirm and place order - $1033.32" at bounding box center [963, 597] width 509 height 42
click at [984, 593] on input "Confirm and place order - $1033.32" at bounding box center [963, 597] width 509 height 42
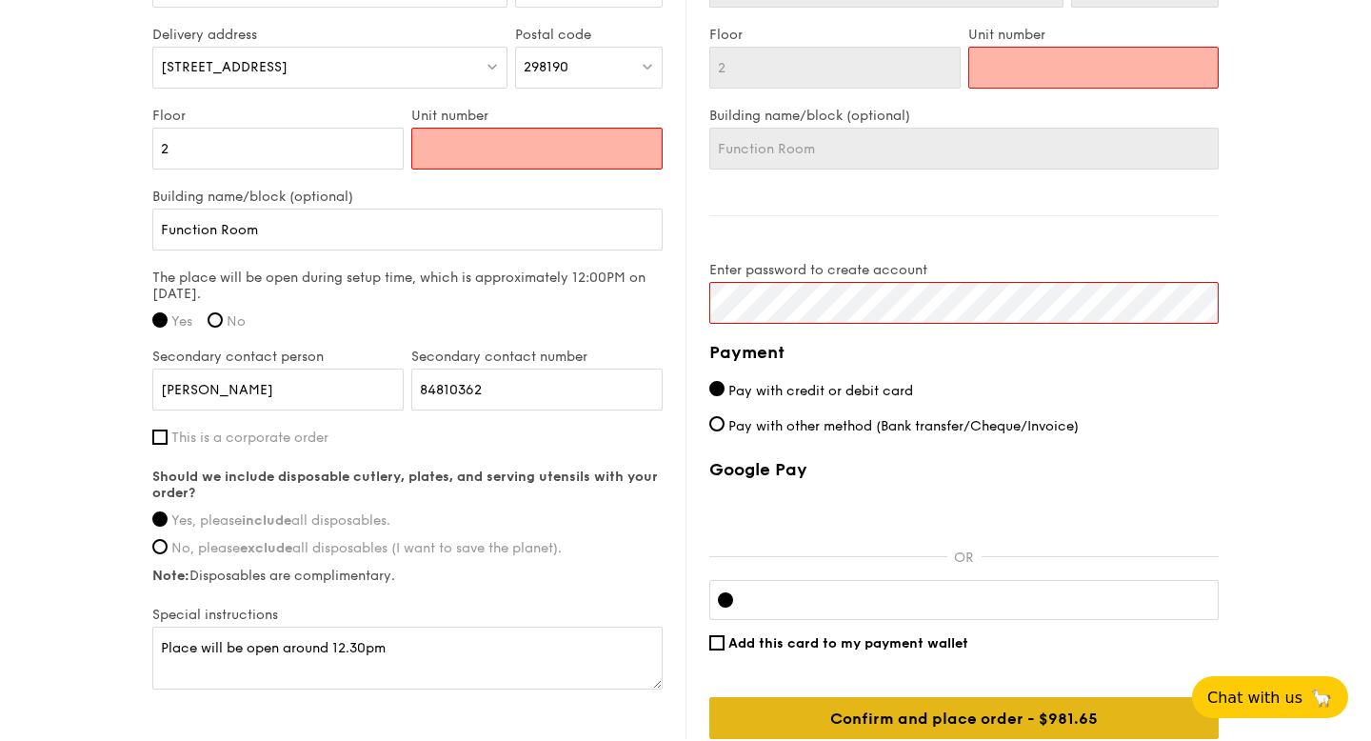
scroll to position [1378, 0]
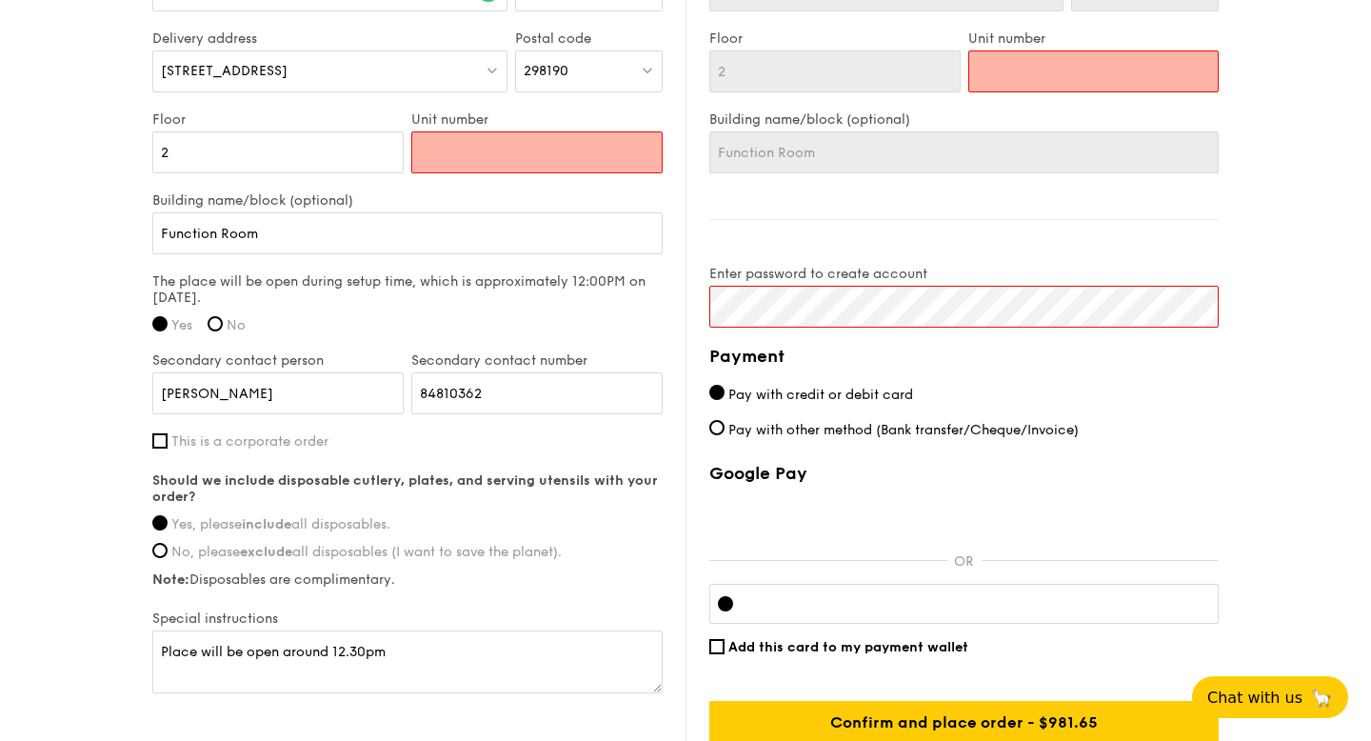
click at [564, 149] on input "Unit number" at bounding box center [536, 152] width 251 height 42
type input "N"
type input "NA"
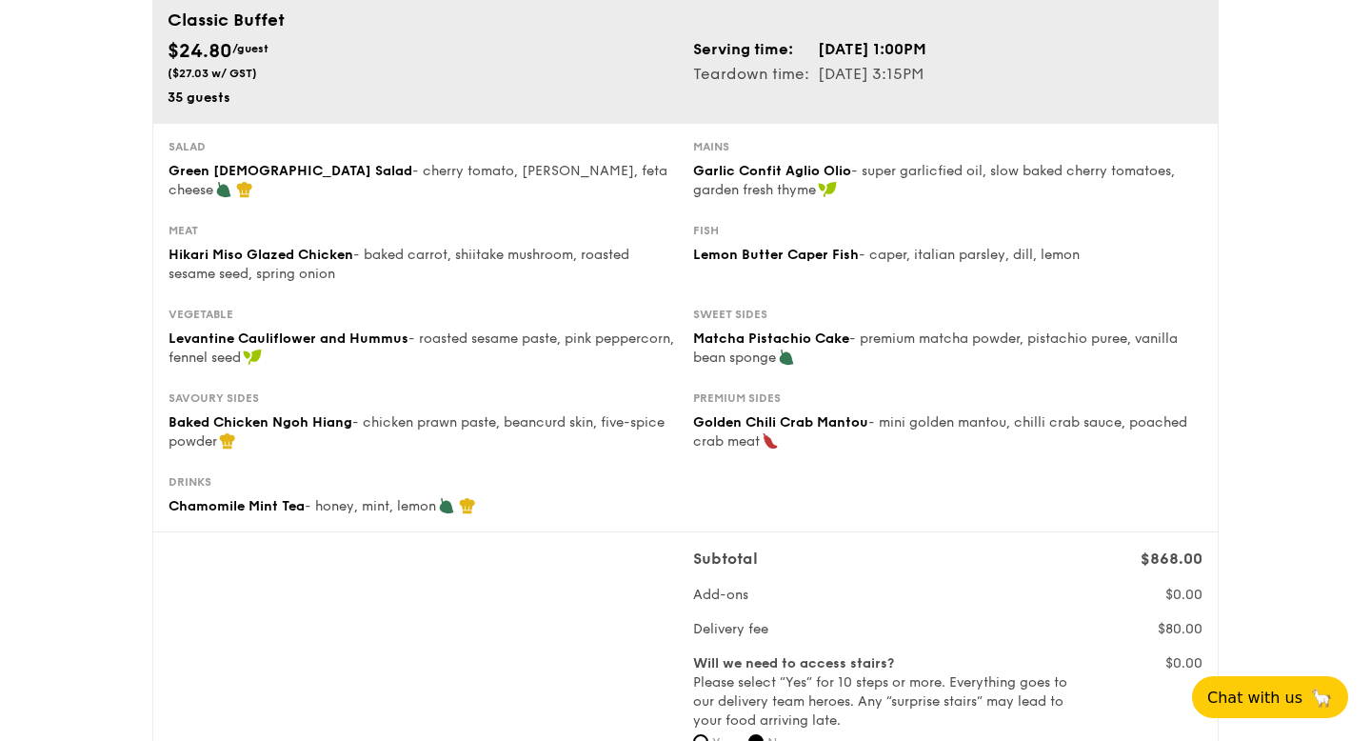
scroll to position [1531, 0]
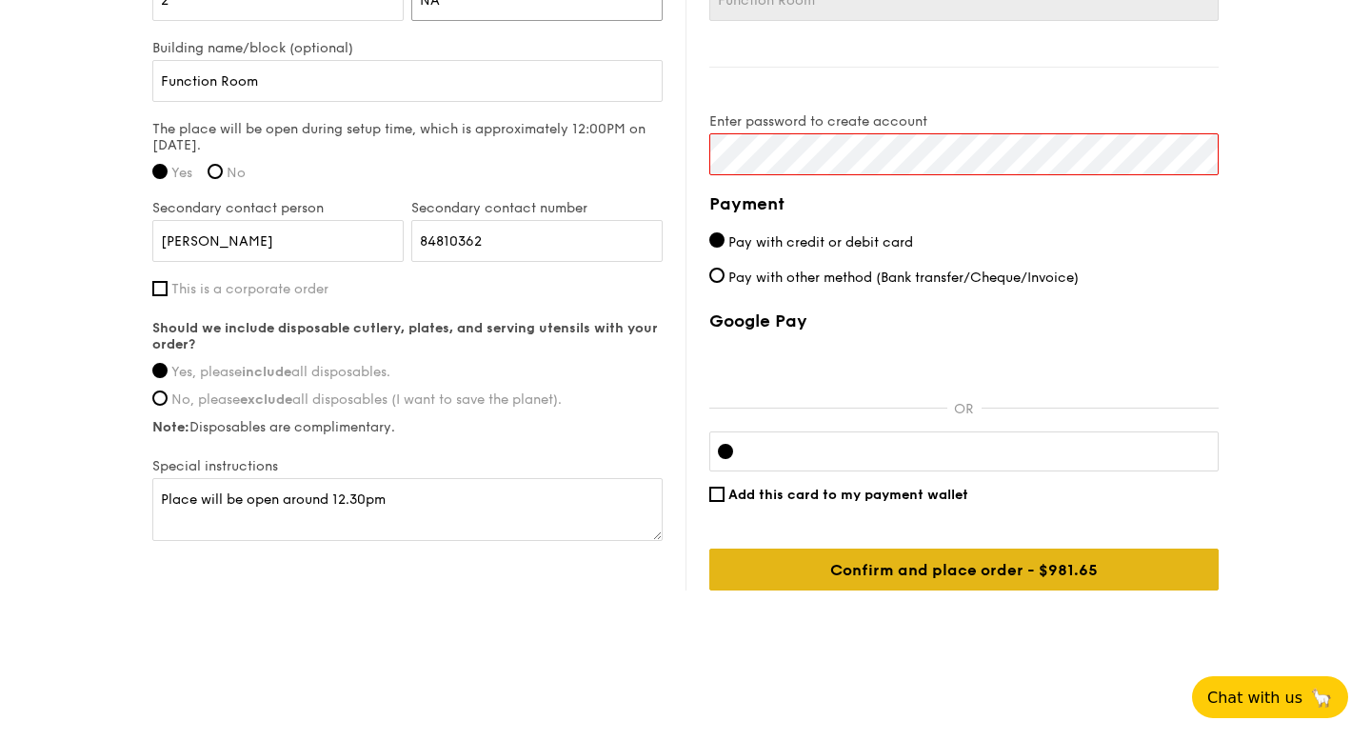
type input "NA"
click at [857, 559] on input "Confirm and place order - $1033.32" at bounding box center [963, 569] width 509 height 42
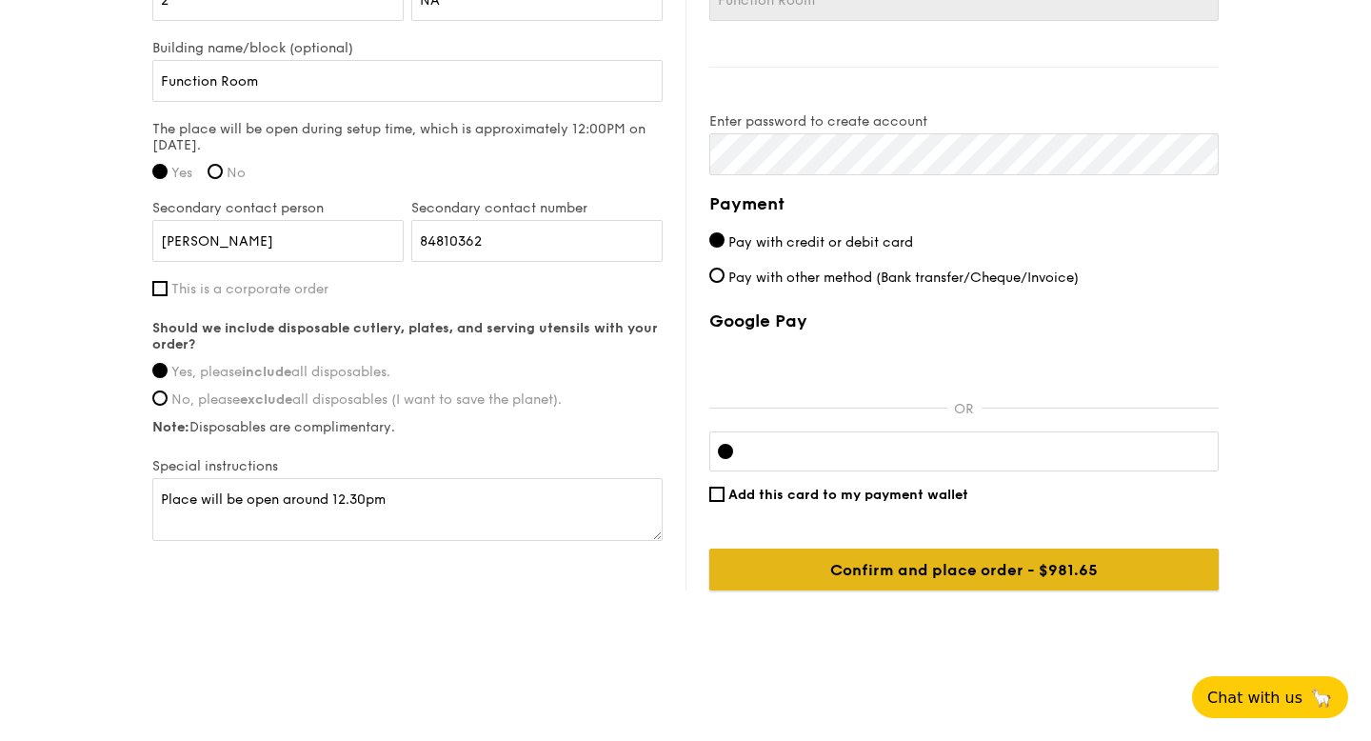
click at [814, 573] on input "Confirm and place order - $1033.32" at bounding box center [963, 569] width 509 height 42
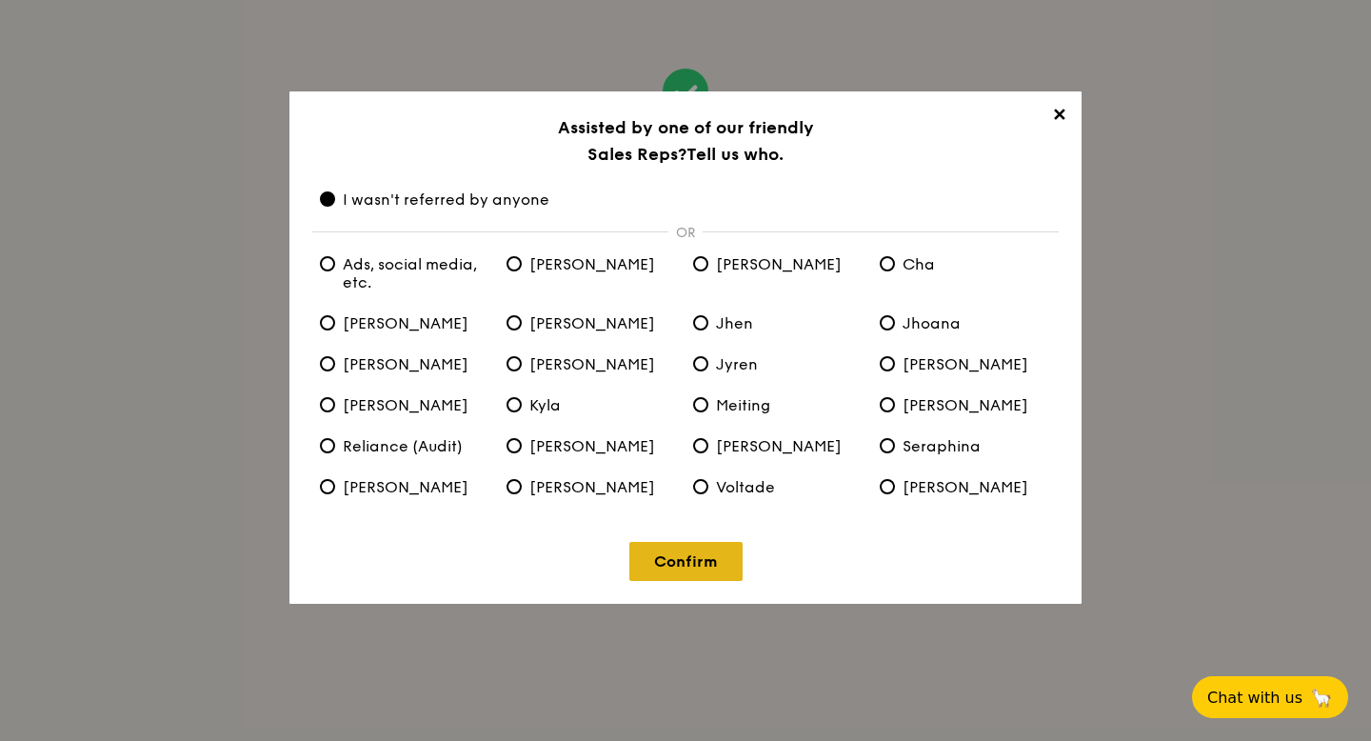
click at [685, 557] on link "Confirm" at bounding box center [685, 561] width 113 height 39
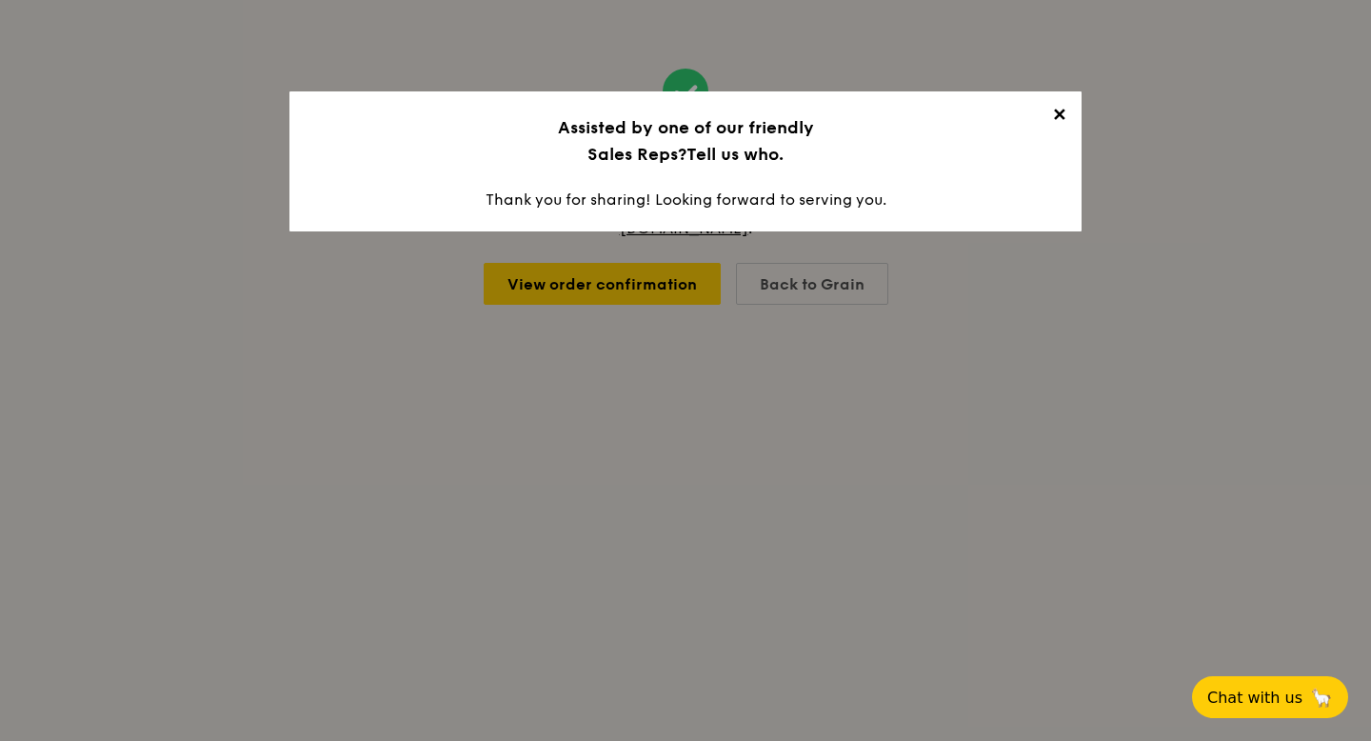
click at [1050, 113] on span "✕" at bounding box center [1058, 118] width 27 height 27
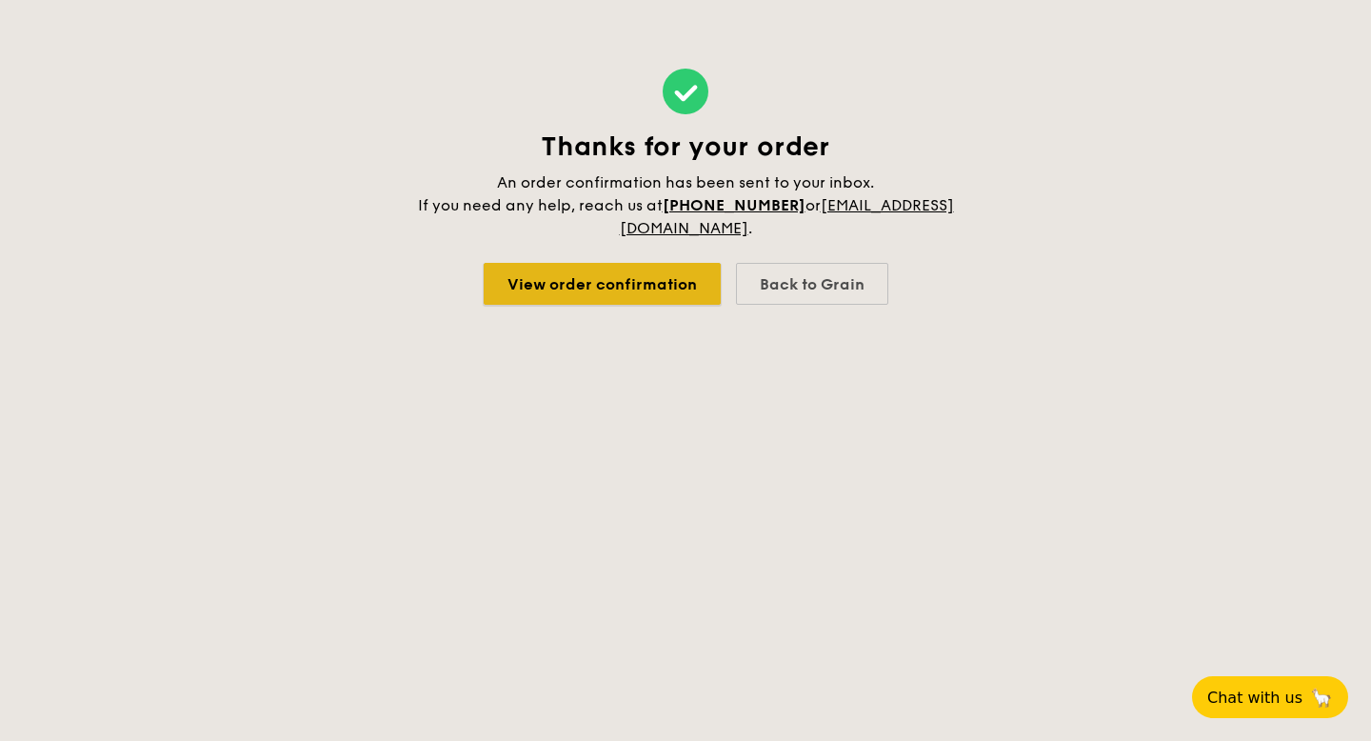
click at [604, 281] on link "View order confirmation" at bounding box center [602, 284] width 237 height 42
